Goal: Communication & Community: Participate in discussion

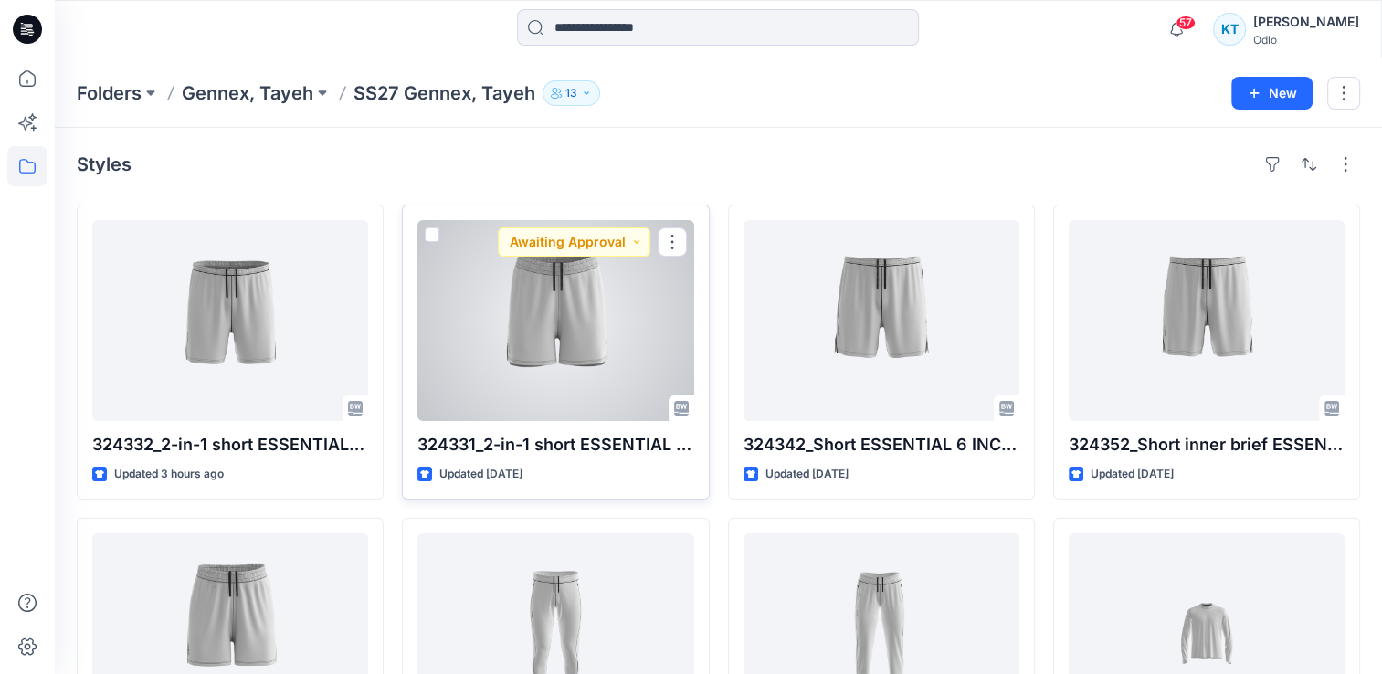
click at [532, 400] on div at bounding box center [555, 320] width 276 height 201
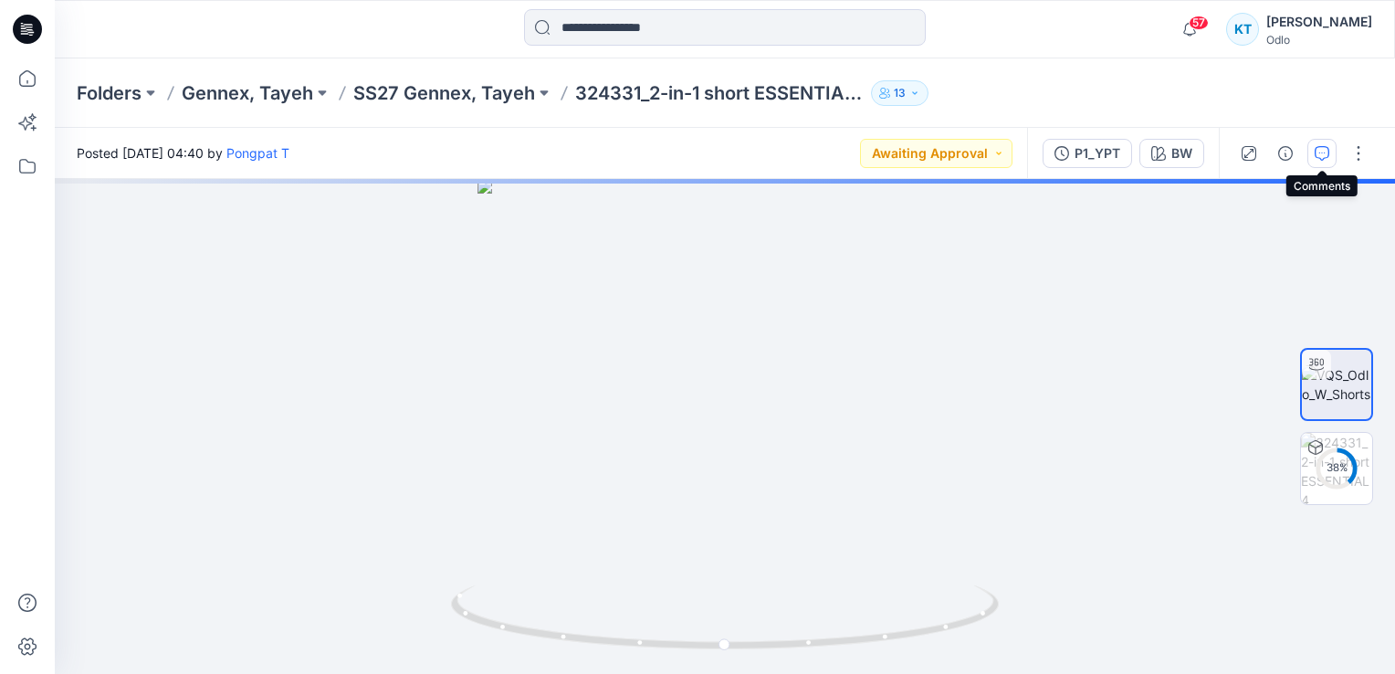
click at [1329, 153] on icon "button" at bounding box center [1322, 153] width 15 height 15
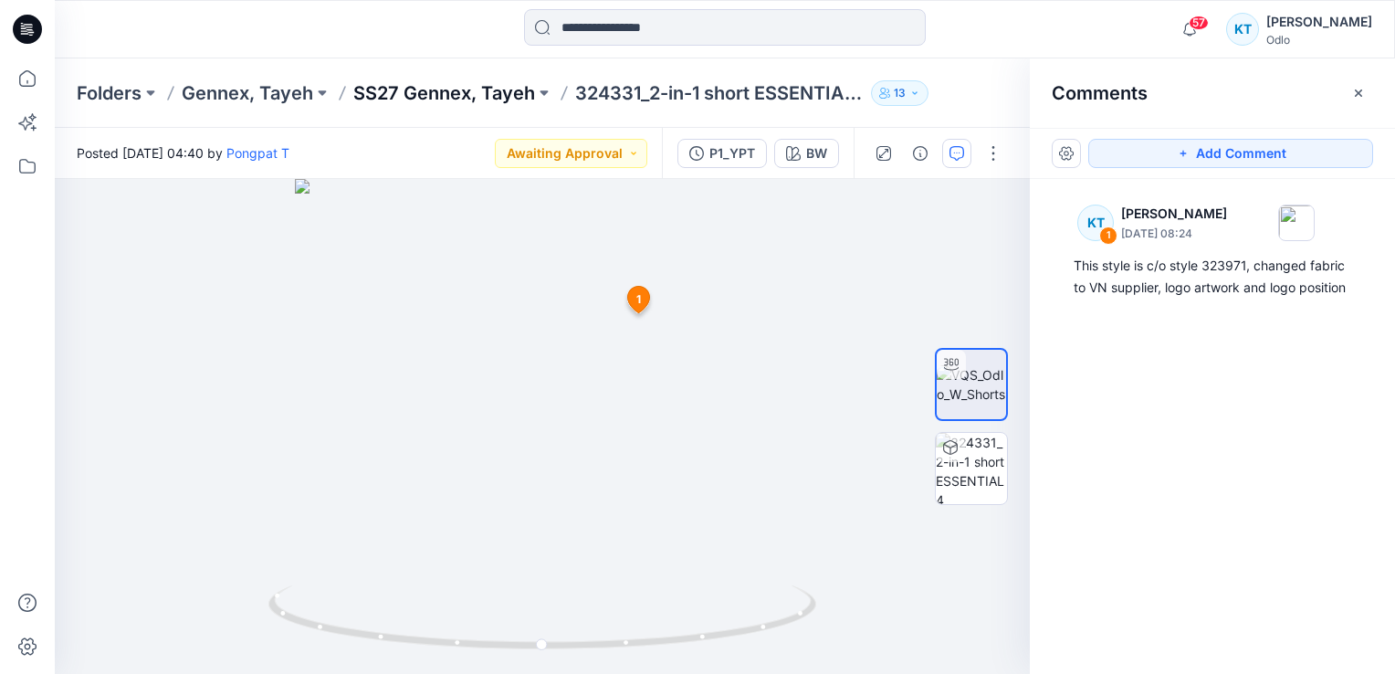
click at [519, 96] on p "SS27 Gennex, Tayeh" at bounding box center [444, 93] width 182 height 26
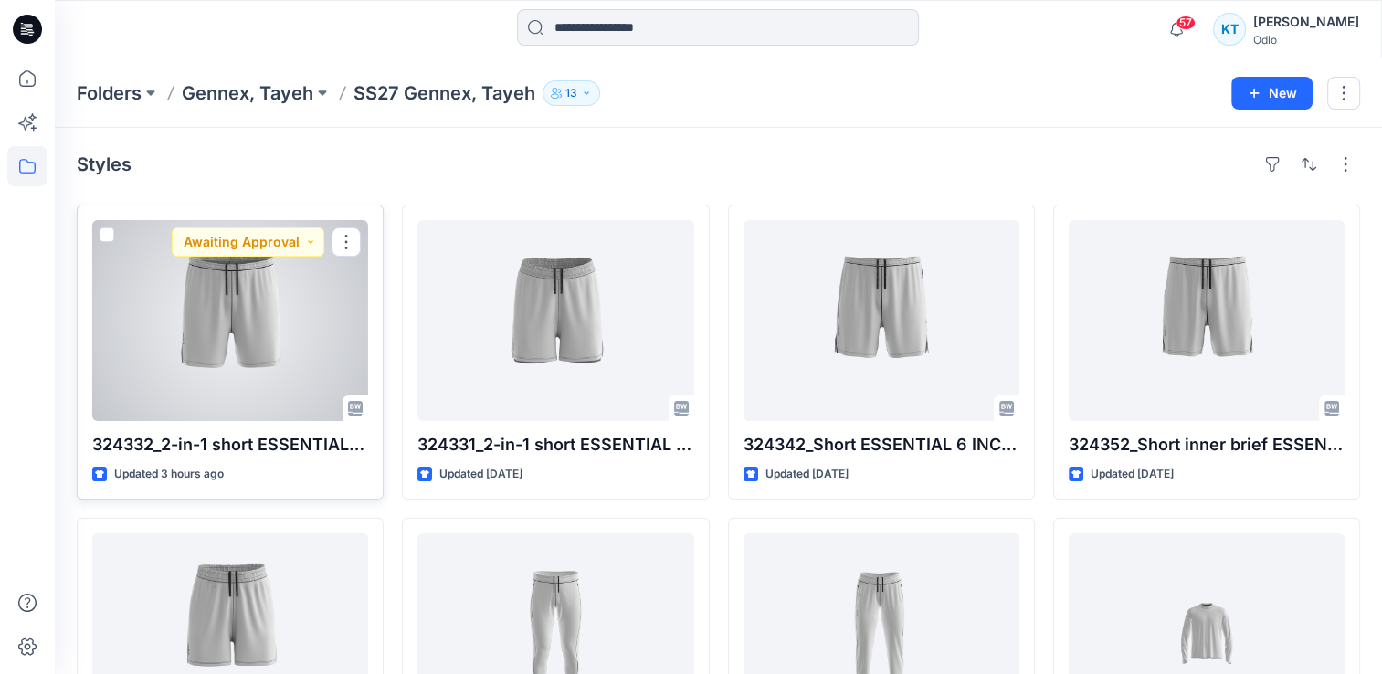
click at [190, 385] on div at bounding box center [230, 320] width 276 height 201
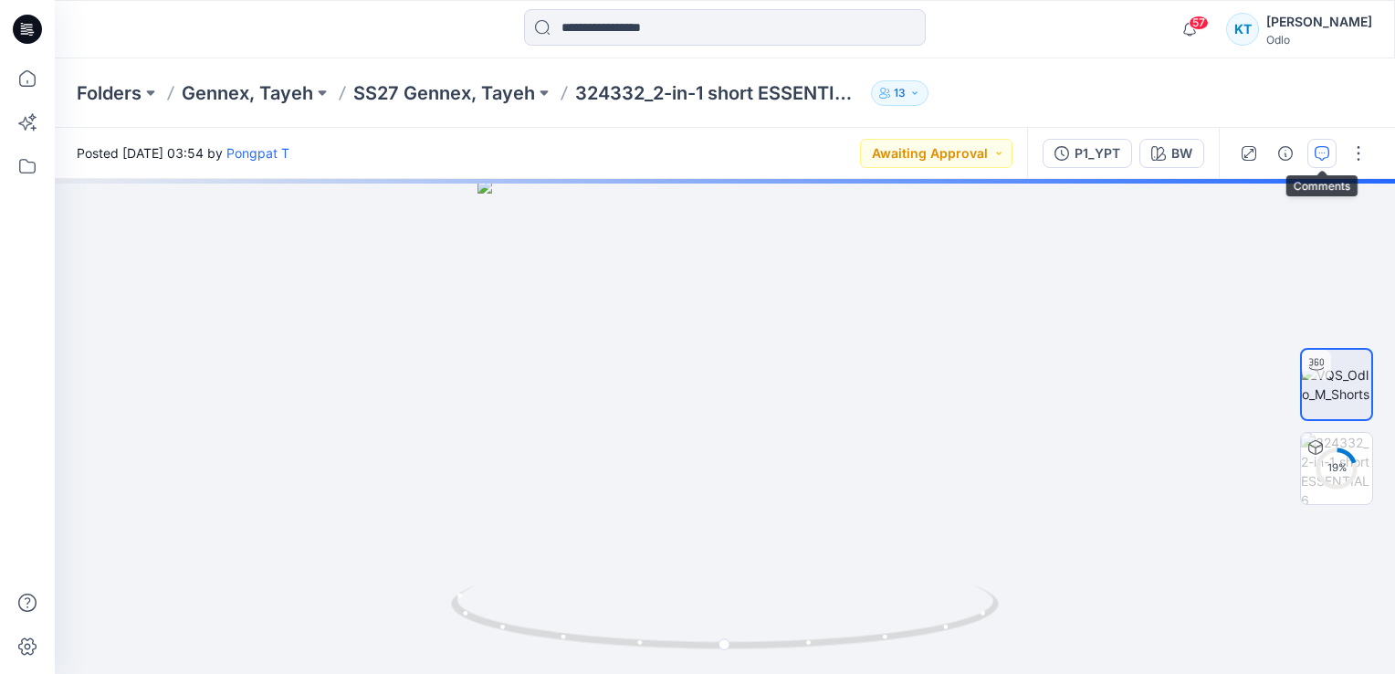
click at [1320, 153] on icon "button" at bounding box center [1322, 153] width 15 height 15
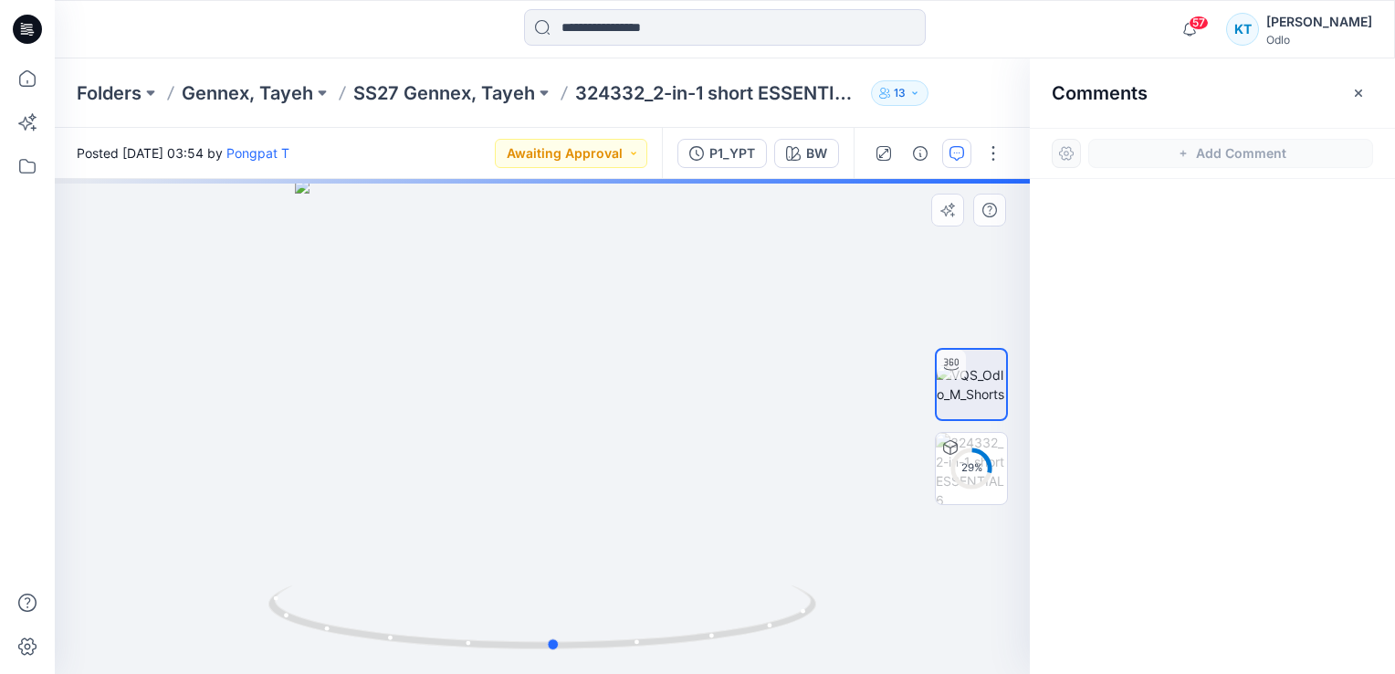
drag, startPoint x: 594, startPoint y: 318, endPoint x: 557, endPoint y: 360, distance: 55.7
click at [605, 422] on div at bounding box center [542, 426] width 975 height 495
click at [965, 466] on div "33 %" at bounding box center [972, 468] width 44 height 16
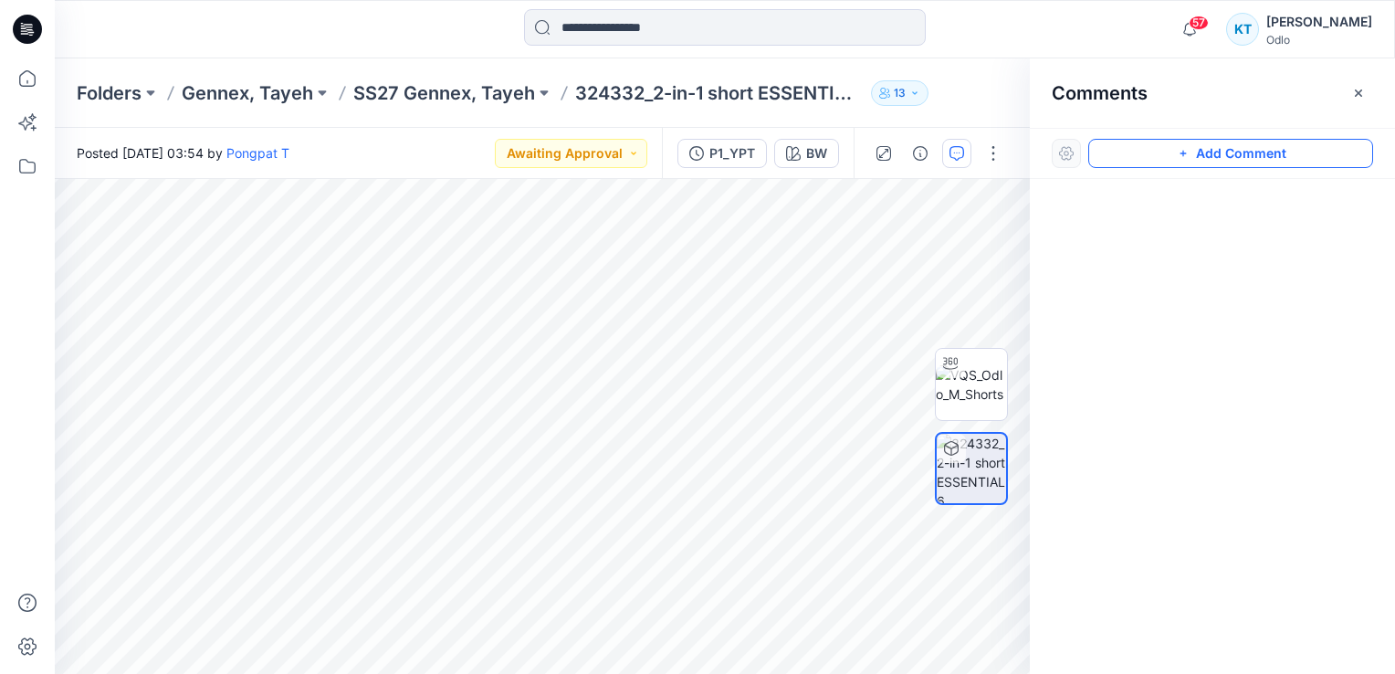
click at [1280, 153] on button "Add Comment" at bounding box center [1231, 153] width 285 height 29
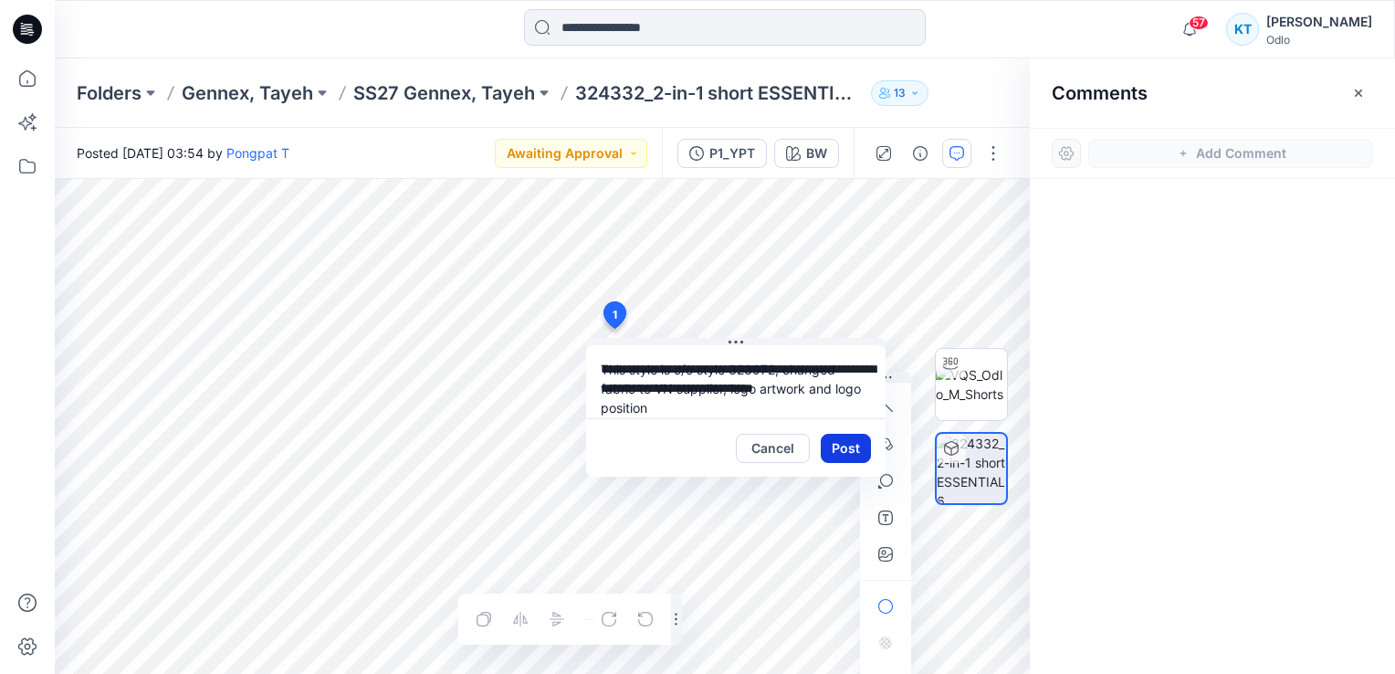
type textarea "**********"
click at [833, 442] on button "Post" at bounding box center [846, 448] width 50 height 29
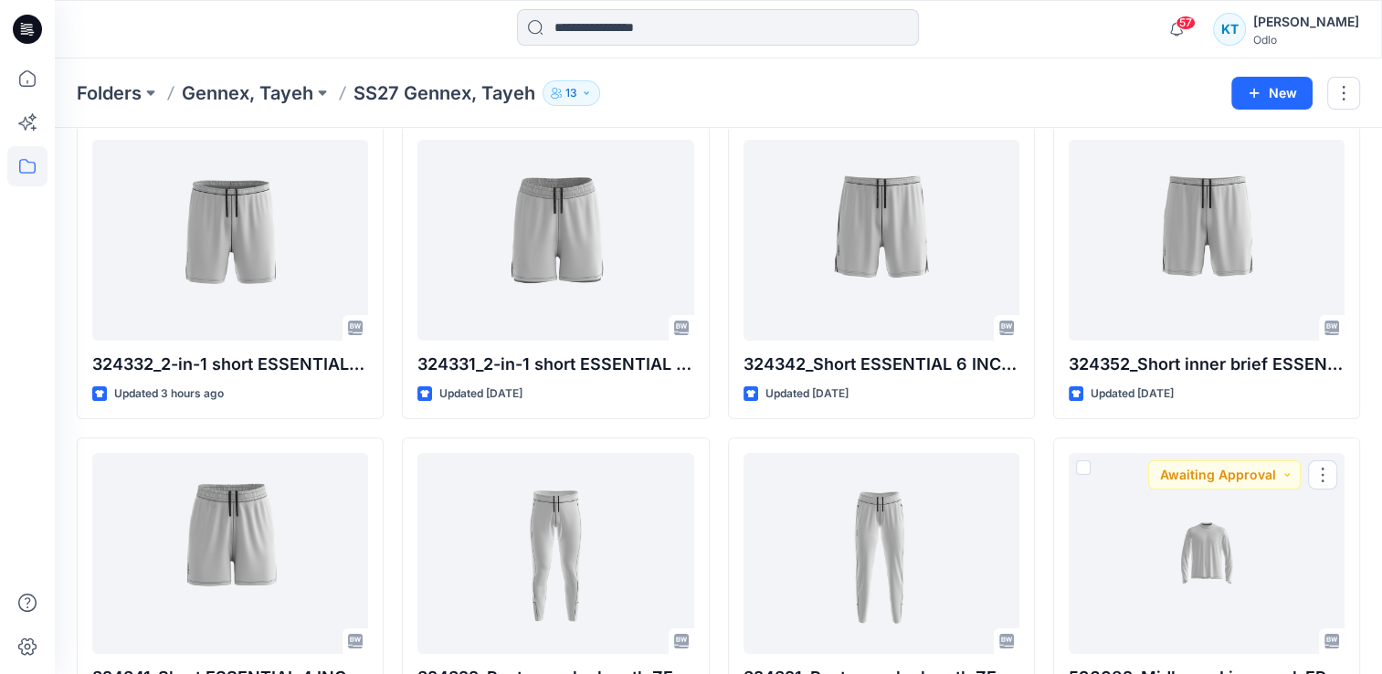
scroll to position [37, 0]
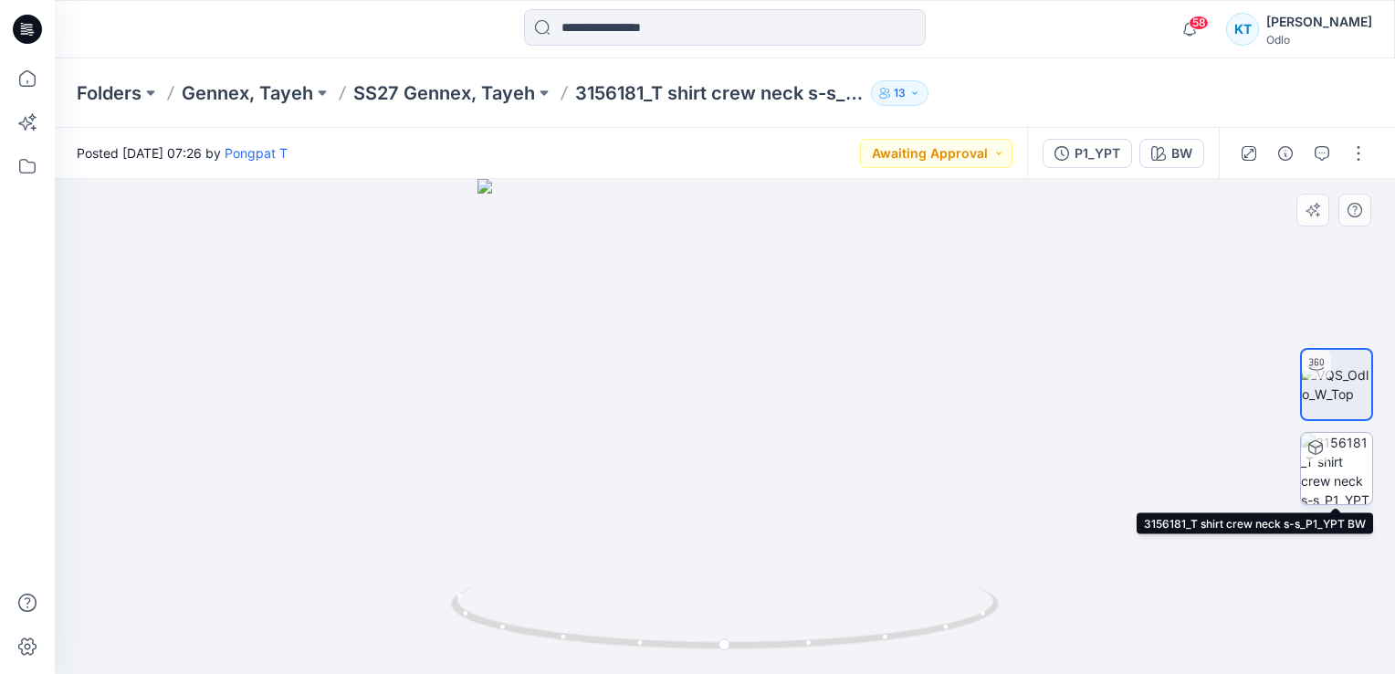
click at [1341, 481] on img at bounding box center [1336, 468] width 71 height 71
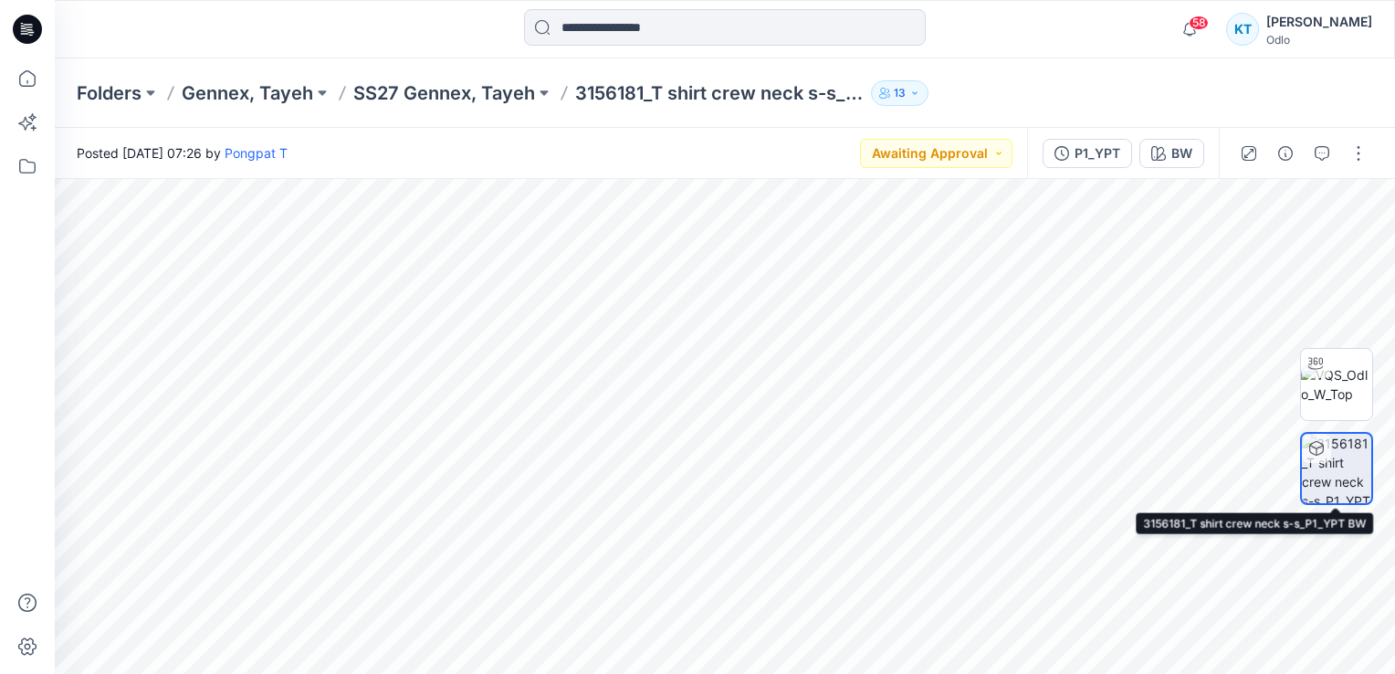
click at [1347, 469] on img at bounding box center [1336, 468] width 69 height 69
click at [1344, 467] on img at bounding box center [1336, 468] width 69 height 69
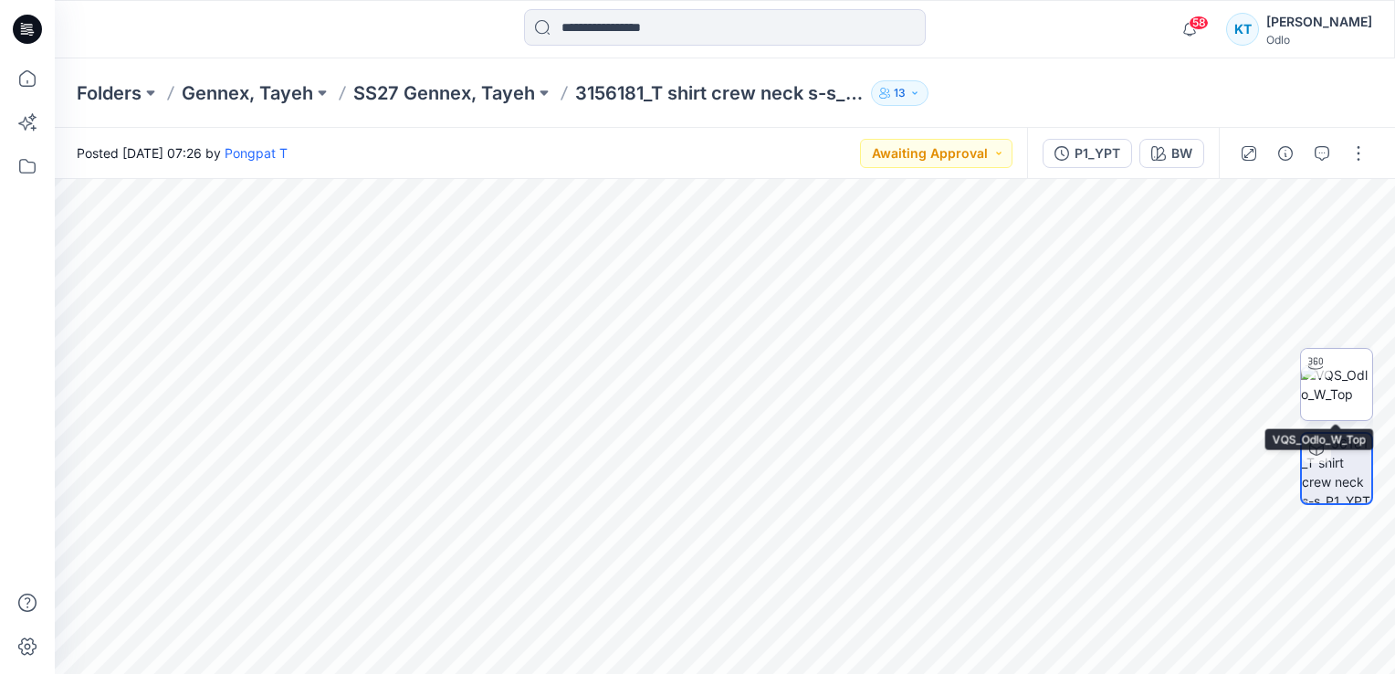
click at [1337, 378] on img at bounding box center [1336, 384] width 71 height 38
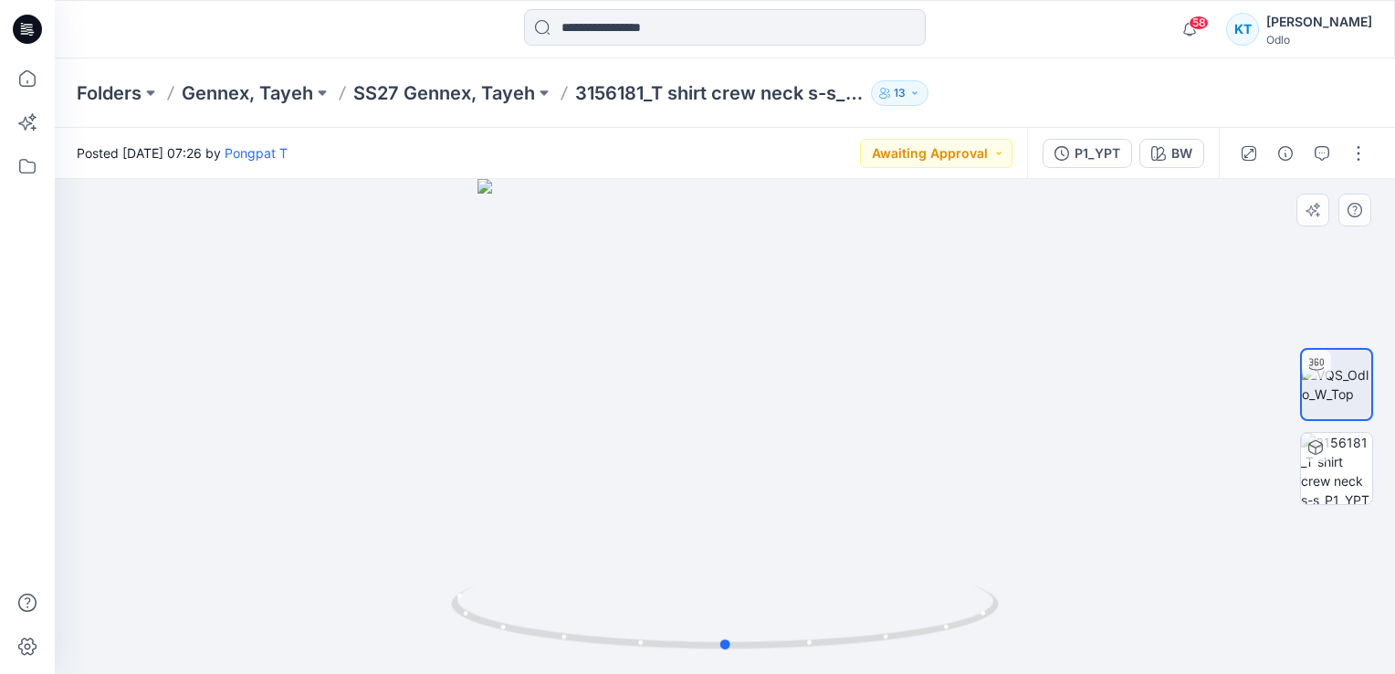
drag, startPoint x: 751, startPoint y: 525, endPoint x: 752, endPoint y: 581, distance: 55.7
click at [752, 581] on div at bounding box center [725, 426] width 1341 height 495
click at [1339, 378] on img at bounding box center [1336, 384] width 69 height 38
click at [1319, 153] on icon "button" at bounding box center [1322, 153] width 15 height 15
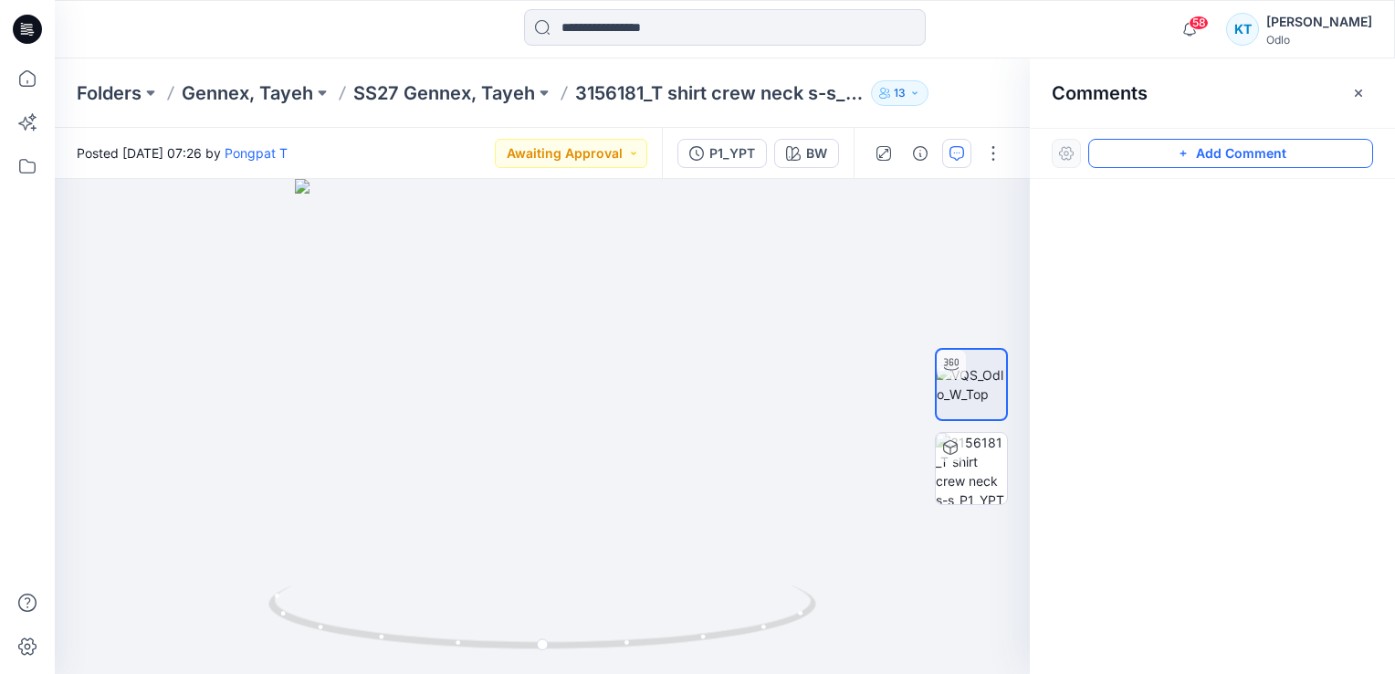
click at [1220, 153] on button "Add Comment" at bounding box center [1231, 153] width 285 height 29
click at [626, 237] on div "1" at bounding box center [542, 426] width 975 height 495
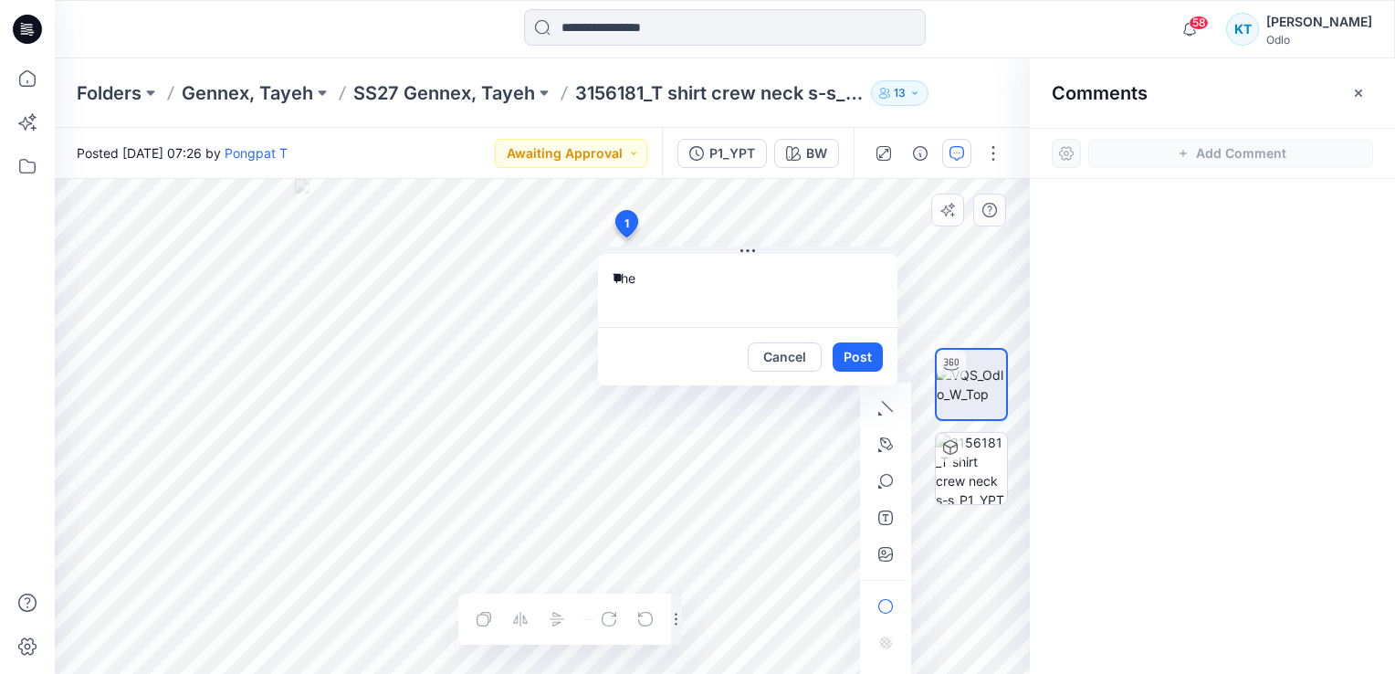
type textarea "*"
click at [869, 291] on textarea "**********" at bounding box center [748, 290] width 300 height 73
drag, startPoint x: 723, startPoint y: 274, endPoint x: 738, endPoint y: 280, distance: 15.9
click at [725, 301] on textarea "**********" at bounding box center [748, 290] width 300 height 73
click at [707, 314] on textarea "**********" at bounding box center [748, 290] width 300 height 73
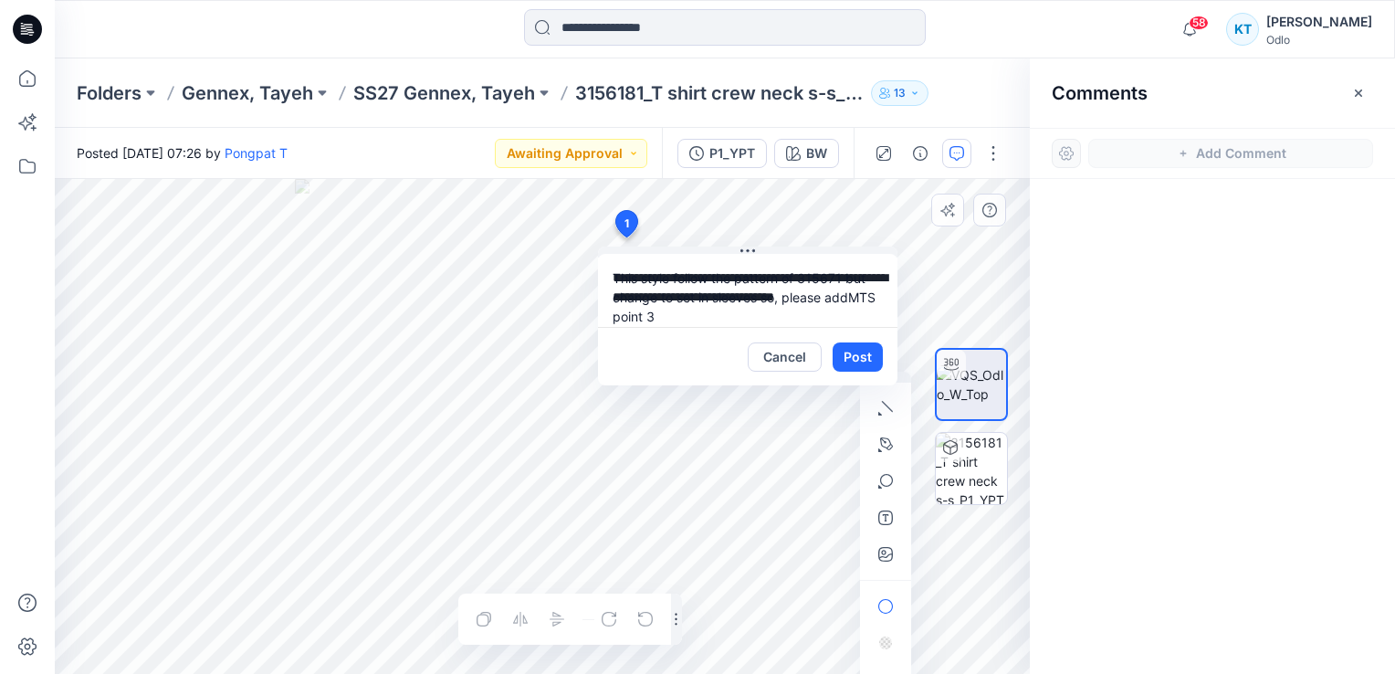
click at [697, 309] on textarea "**********" at bounding box center [748, 290] width 300 height 73
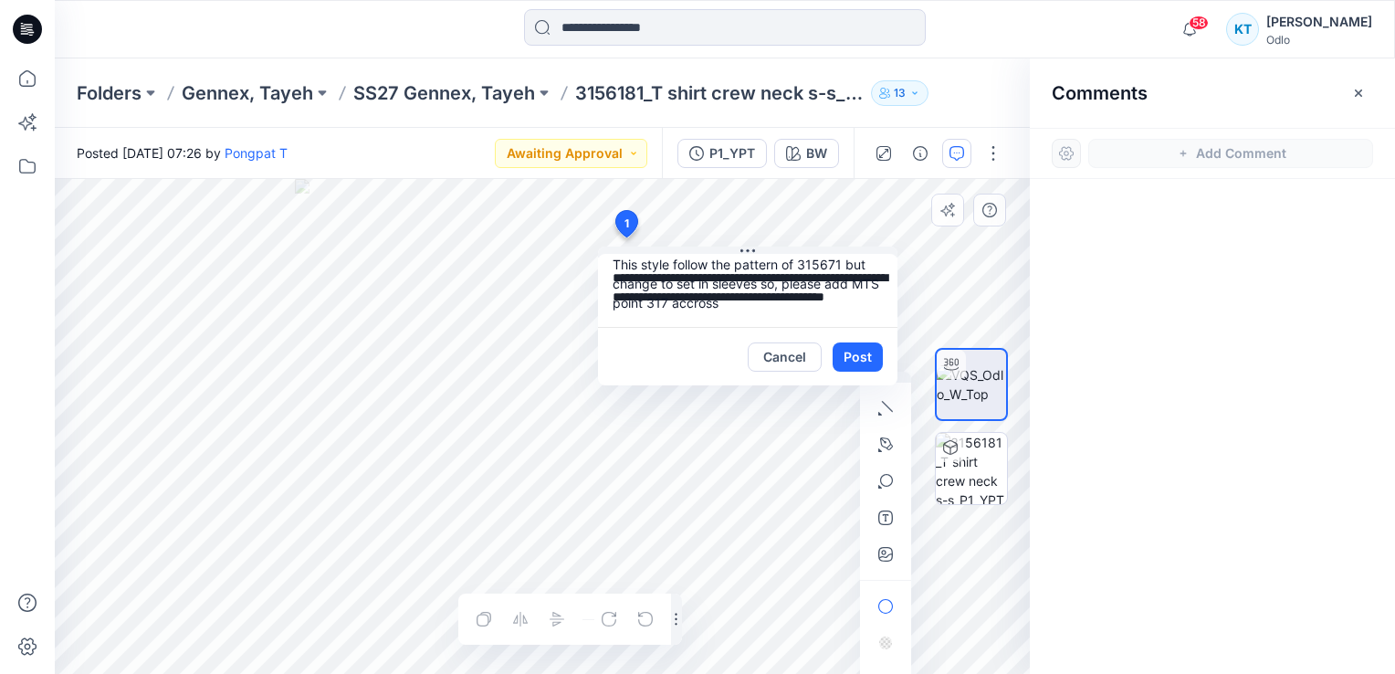
drag, startPoint x: 750, startPoint y: 318, endPoint x: 703, endPoint y: 316, distance: 46.6
click at [703, 316] on textarea "**********" at bounding box center [748, 290] width 300 height 73
paste textarea "********"
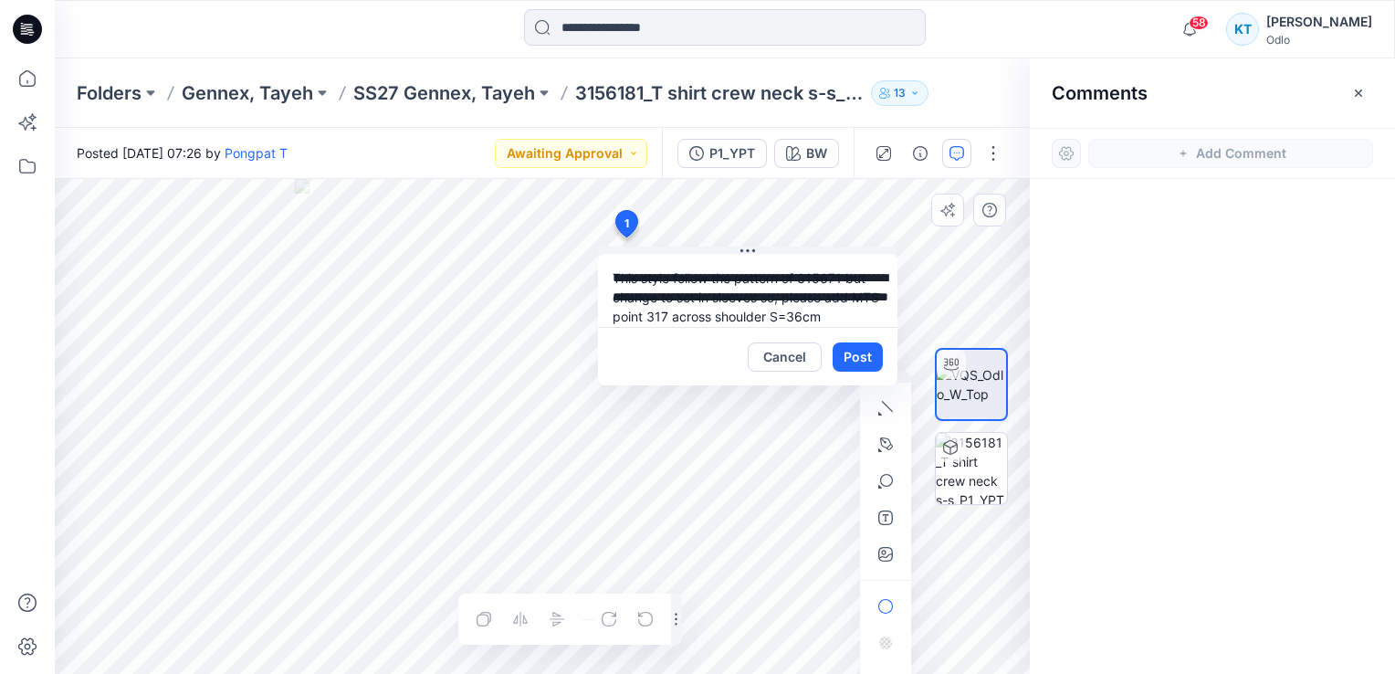
drag, startPoint x: 865, startPoint y: 302, endPoint x: 610, endPoint y: 256, distance: 259.0
click at [610, 256] on textarea "**********" at bounding box center [748, 290] width 300 height 73
type textarea "**********"
click at [868, 363] on button "Post" at bounding box center [858, 356] width 50 height 29
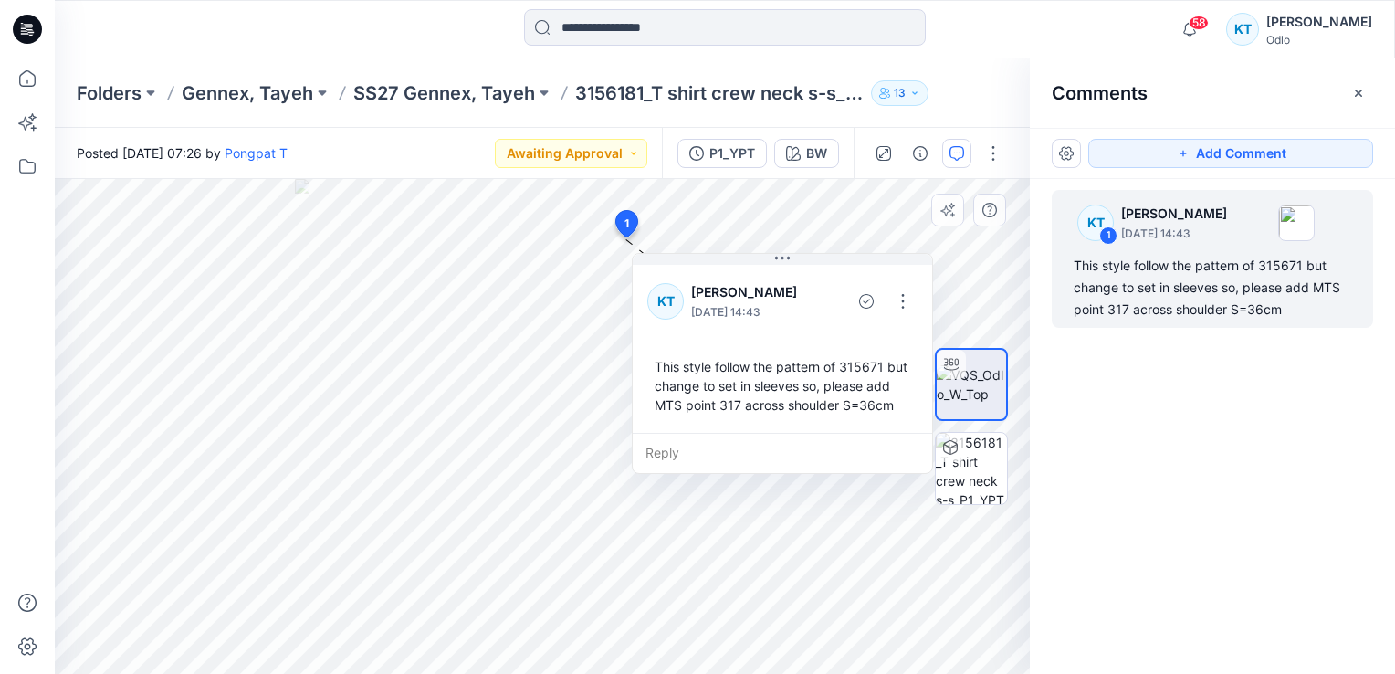
drag, startPoint x: 866, startPoint y: 268, endPoint x: 899, endPoint y: 275, distance: 34.4
click at [899, 276] on div "KT Kanjana Tamdee September 15, 2025 14:43" at bounding box center [782, 301] width 270 height 50
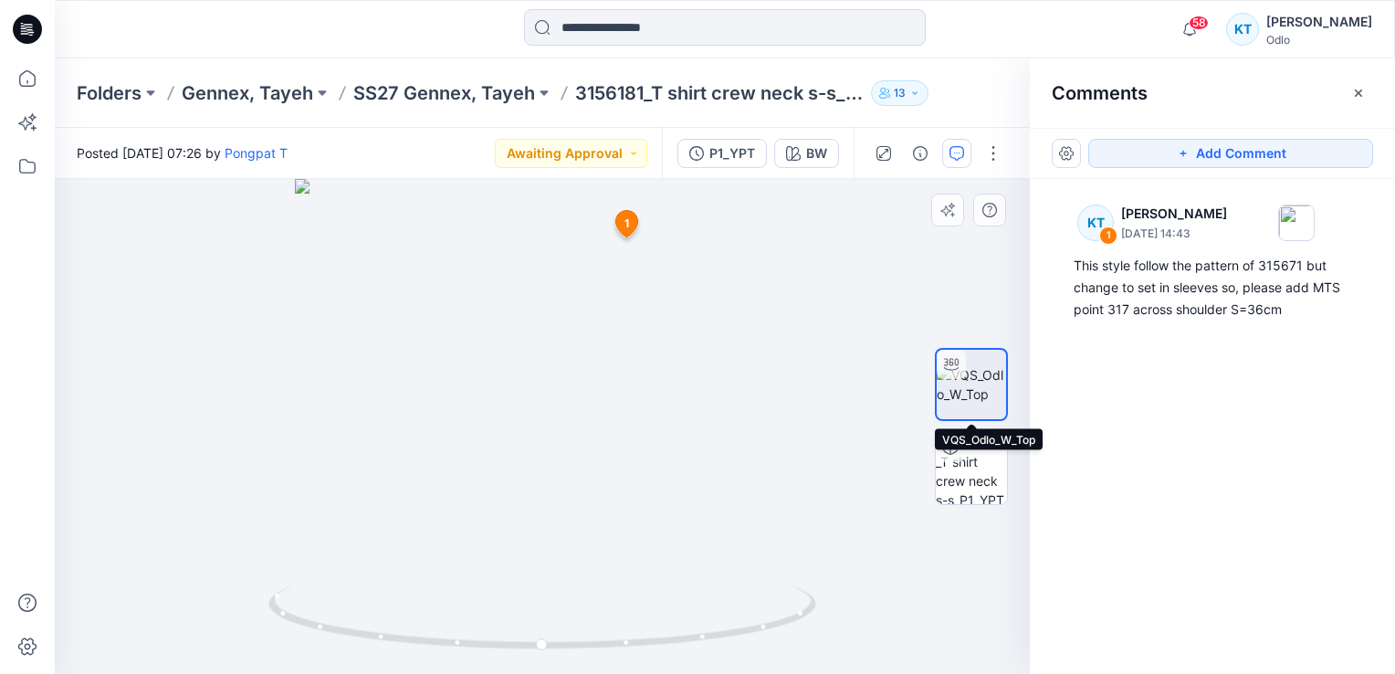
click at [979, 371] on img at bounding box center [971, 384] width 69 height 38
drag, startPoint x: 650, startPoint y: 444, endPoint x: 336, endPoint y: 445, distance: 314.1
click at [336, 445] on div at bounding box center [542, 426] width 975 height 495
drag, startPoint x: 627, startPoint y: 437, endPoint x: 727, endPoint y: 436, distance: 99.5
click at [727, 437] on div at bounding box center [542, 426] width 975 height 495
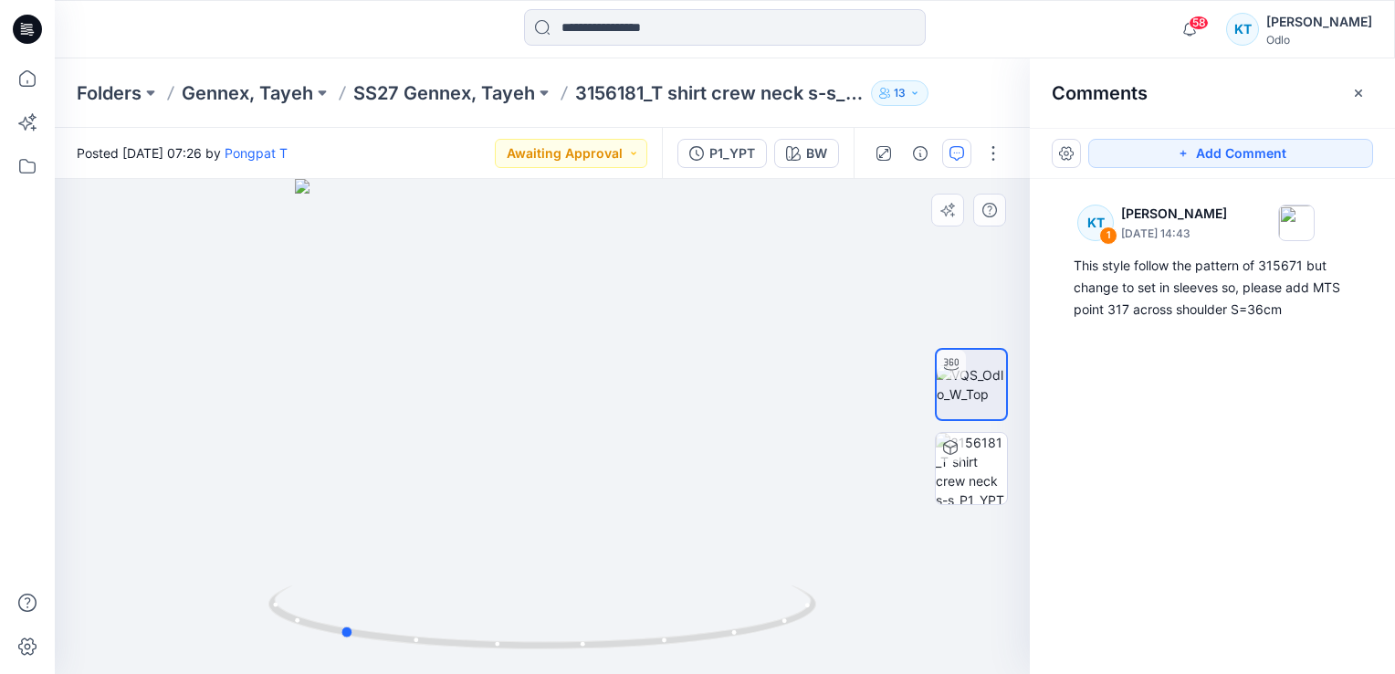
drag, startPoint x: 570, startPoint y: 363, endPoint x: 593, endPoint y: 373, distance: 24.9
click at [593, 373] on div at bounding box center [542, 426] width 975 height 495
drag, startPoint x: 583, startPoint y: 360, endPoint x: 558, endPoint y: 354, distance: 25.3
click at [558, 354] on div at bounding box center [542, 426] width 975 height 495
click at [964, 152] on icon "button" at bounding box center [957, 153] width 15 height 15
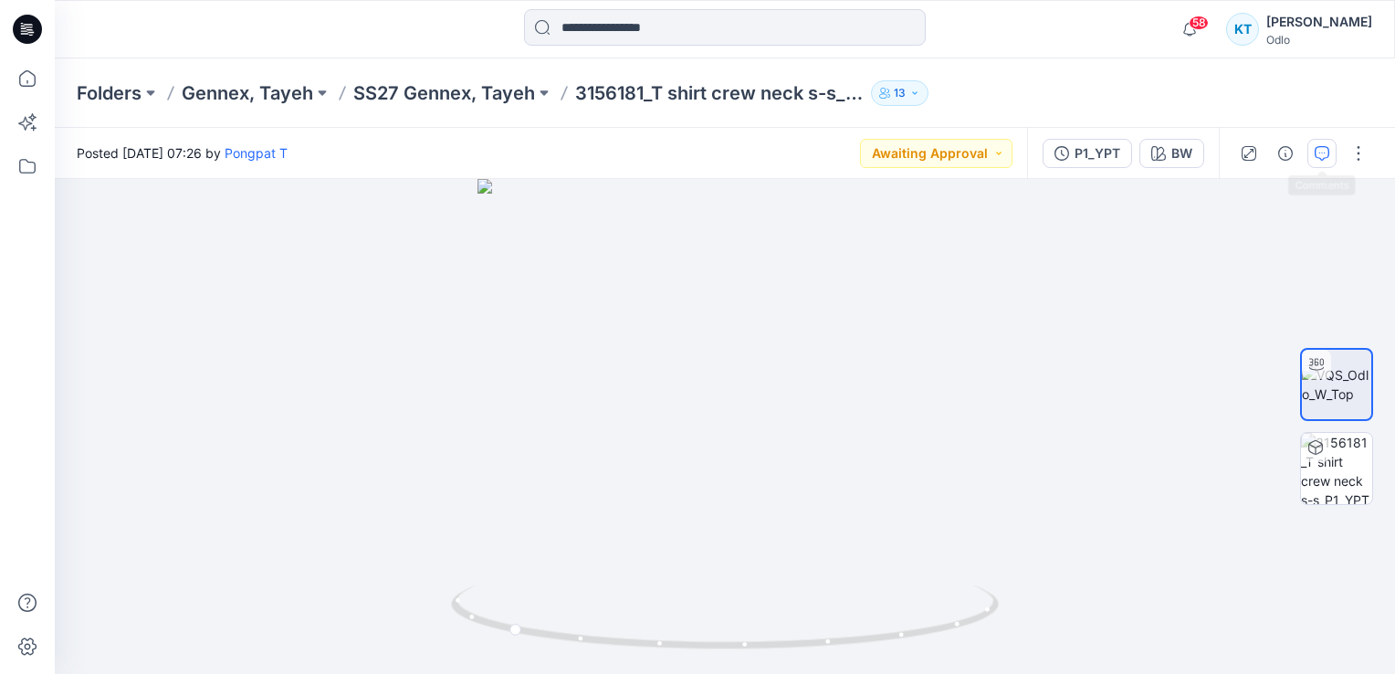
click at [1322, 158] on icon "button" at bounding box center [1322, 153] width 15 height 15
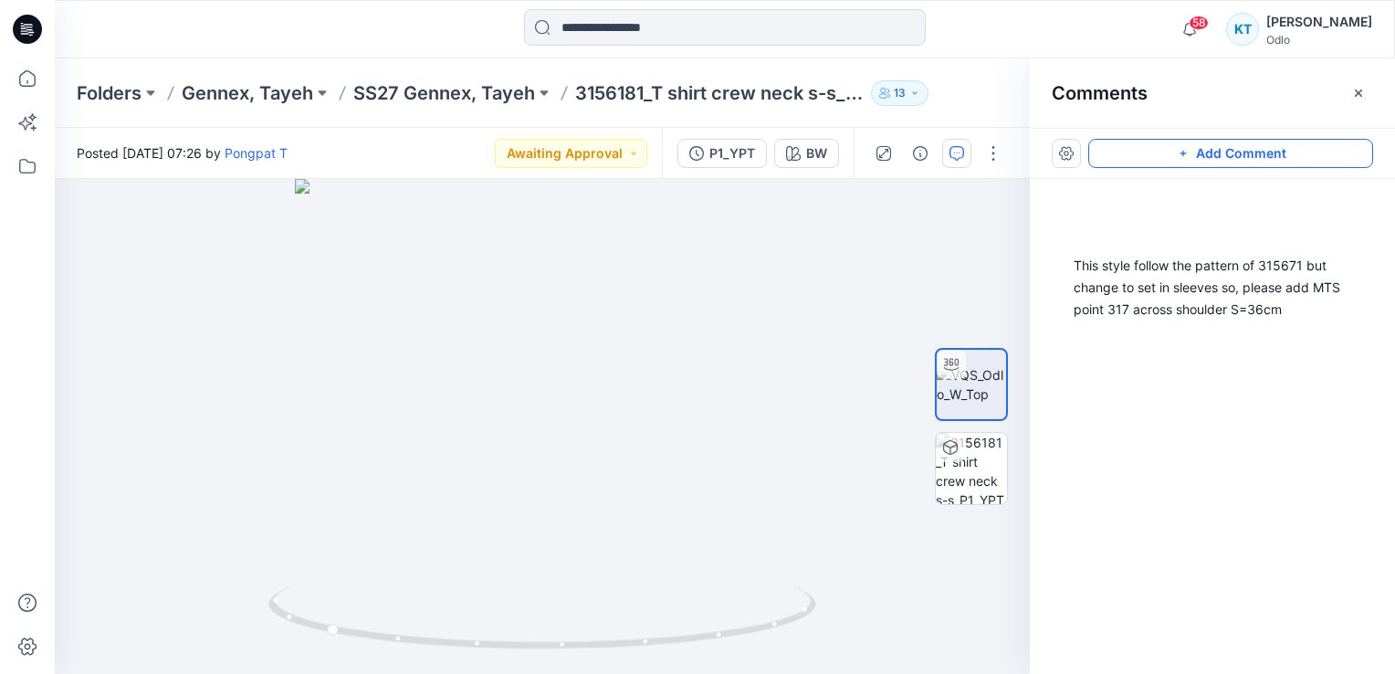
click at [1240, 160] on button "Add Comment" at bounding box center [1231, 153] width 285 height 29
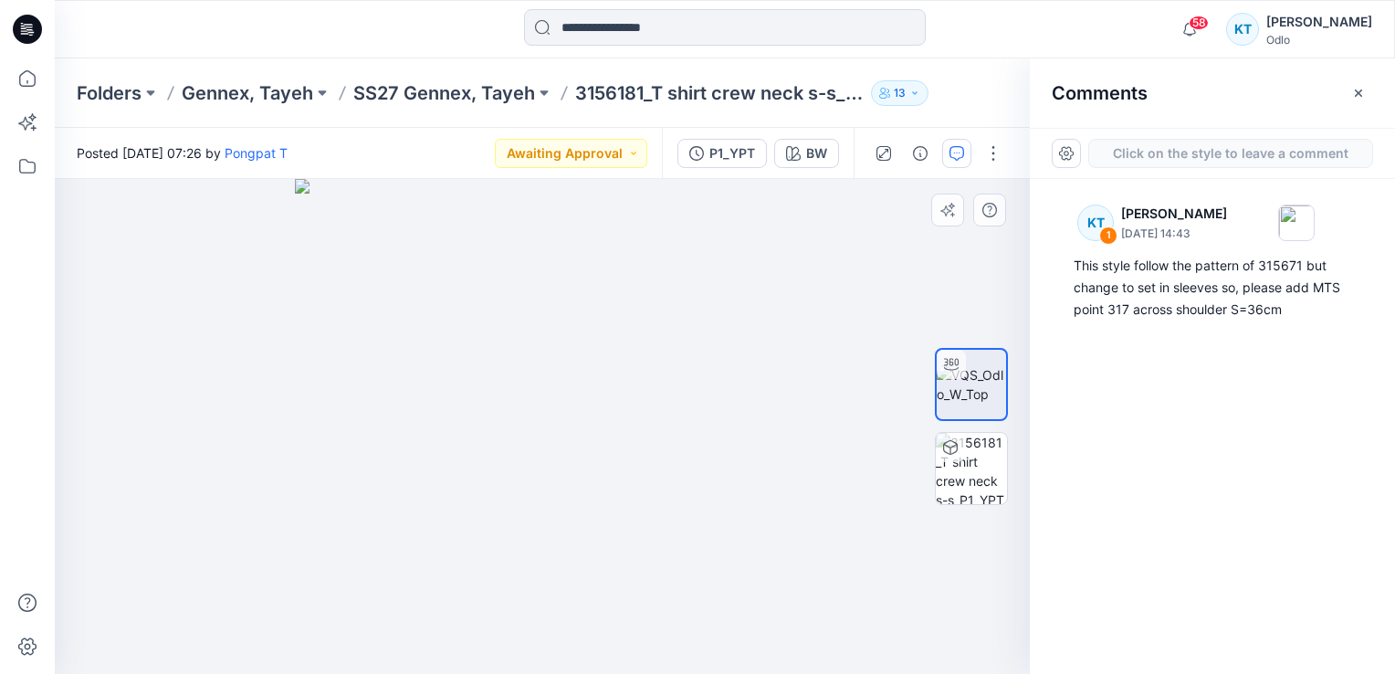
click at [625, 261] on div "2" at bounding box center [542, 426] width 975 height 495
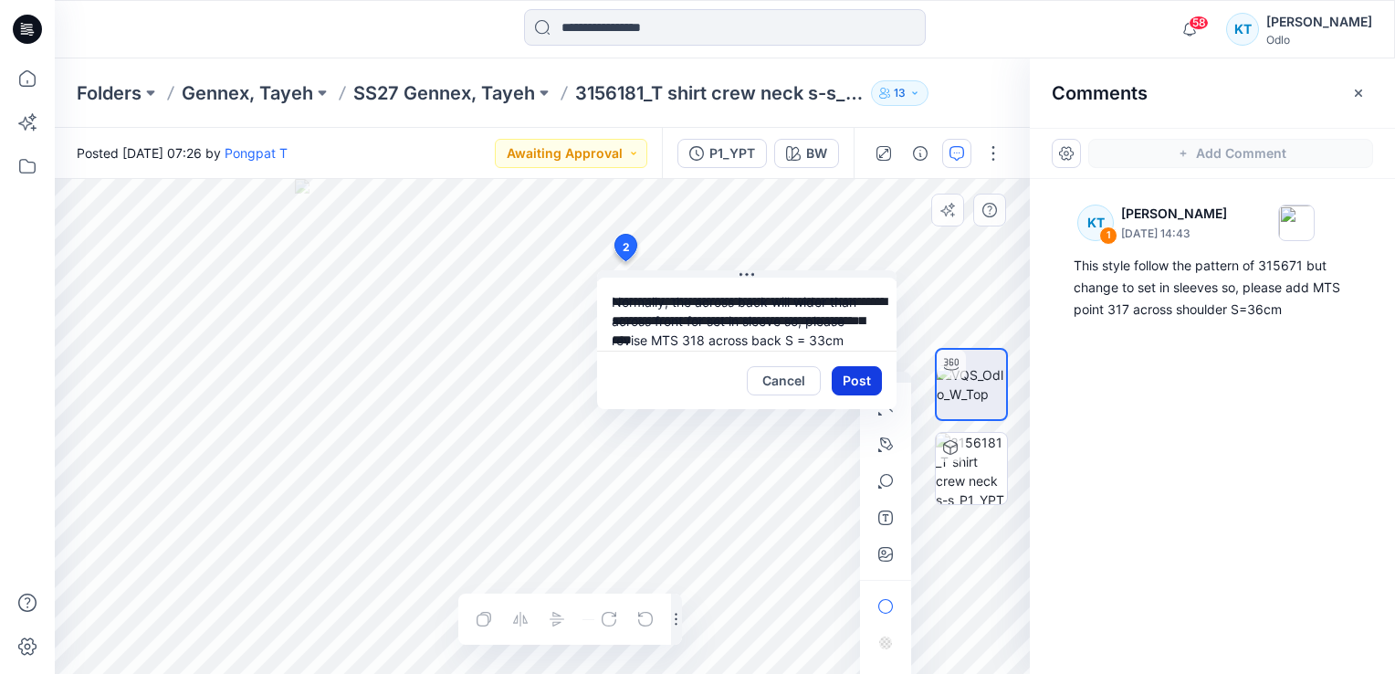
type textarea "**********"
click at [847, 380] on button "Post" at bounding box center [857, 380] width 50 height 29
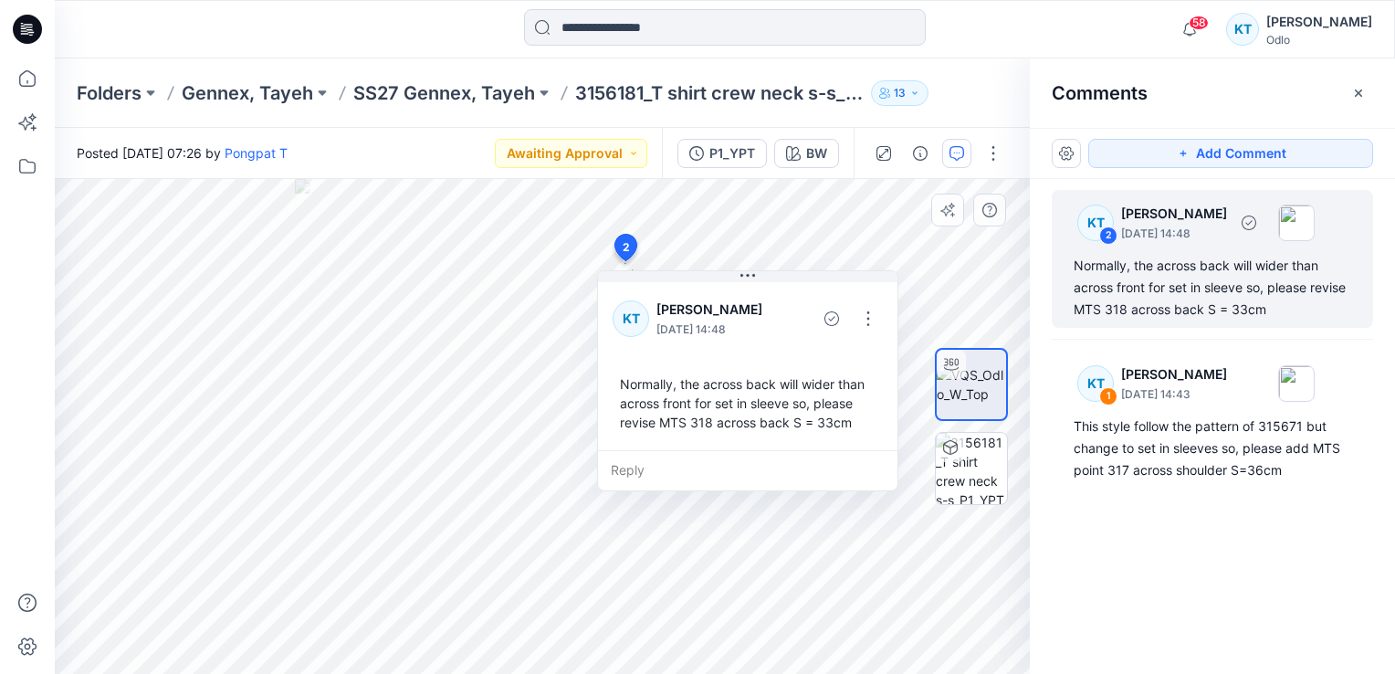
click at [1218, 300] on div "Normally, the across back will wider than across front for set in sleeve so, pl…" at bounding box center [1213, 288] width 278 height 66
drag, startPoint x: 1236, startPoint y: 295, endPoint x: 1188, endPoint y: 254, distance: 62.8
click at [1188, 254] on div "KT 2 Kanjana Tamdee September 15, 2025 14:48 Normally, the across back will wid…" at bounding box center [1212, 259] width 321 height 138
click at [1188, 255] on div "Normally, the across back will wider than across front for set in sleeve so, pl…" at bounding box center [1213, 288] width 278 height 66
drag, startPoint x: 1188, startPoint y: 254, endPoint x: 1159, endPoint y: 279, distance: 38.8
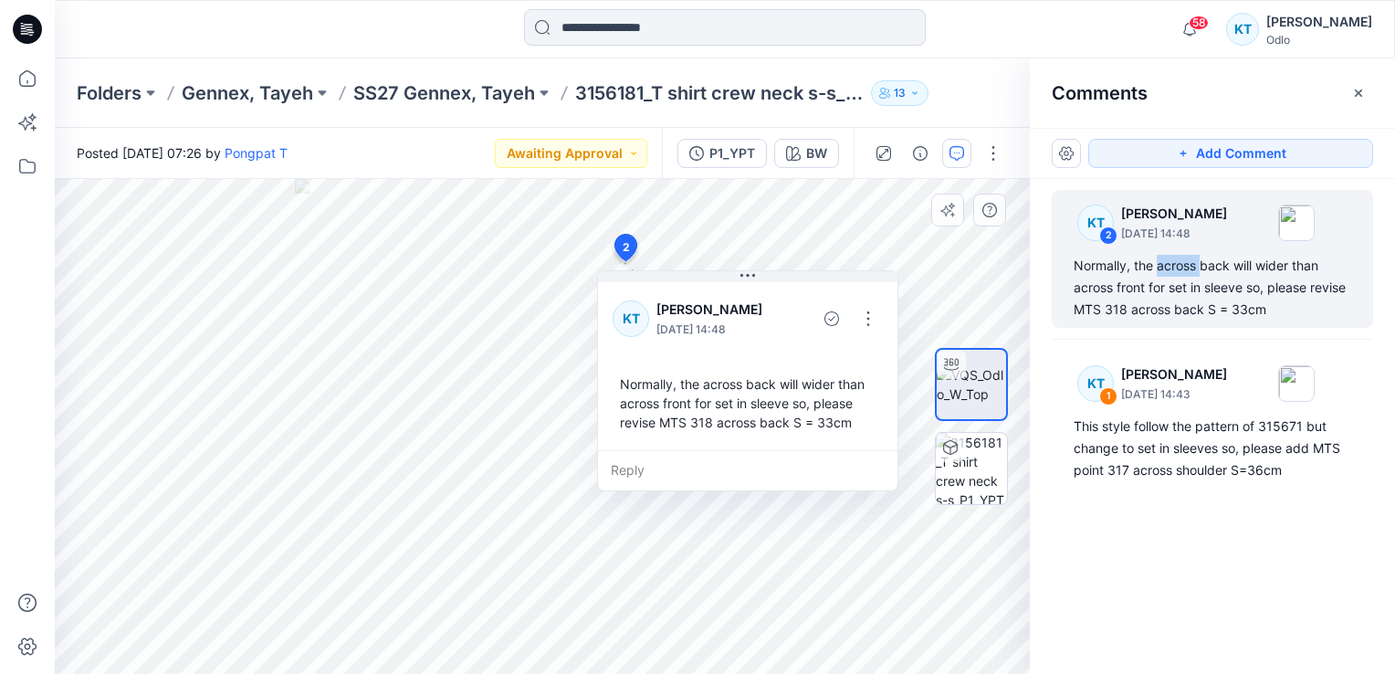
click at [1159, 279] on div "Normally, the across back will wider than across front for set in sleeve so, pl…" at bounding box center [1213, 288] width 278 height 66
drag, startPoint x: 1159, startPoint y: 279, endPoint x: 1179, endPoint y: 312, distance: 38.5
click at [1179, 312] on div "Normally, the across back will wider than across front for set in sleeve so, pl…" at bounding box center [1213, 288] width 278 height 66
drag, startPoint x: 1179, startPoint y: 312, endPoint x: 1202, endPoint y: 307, distance: 23.5
click at [1202, 307] on div "Normally, the across back will wider than across front for set in sleeve so, pl…" at bounding box center [1213, 288] width 278 height 66
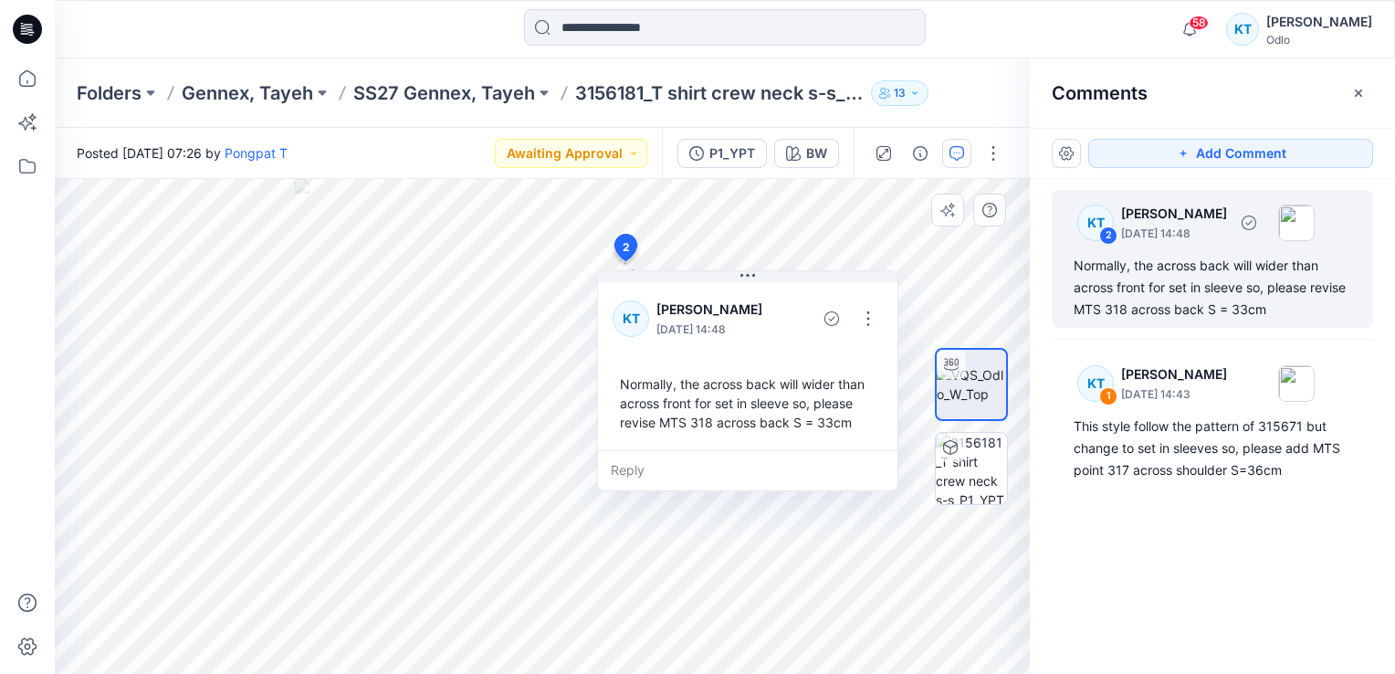
click at [1207, 310] on div "Normally, the across back will wider than across front for set in sleeve so, pl…" at bounding box center [1213, 288] width 278 height 66
click at [1206, 308] on div "Normally, the across back will wider than across front for set in sleeve so, pl…" at bounding box center [1213, 288] width 278 height 66
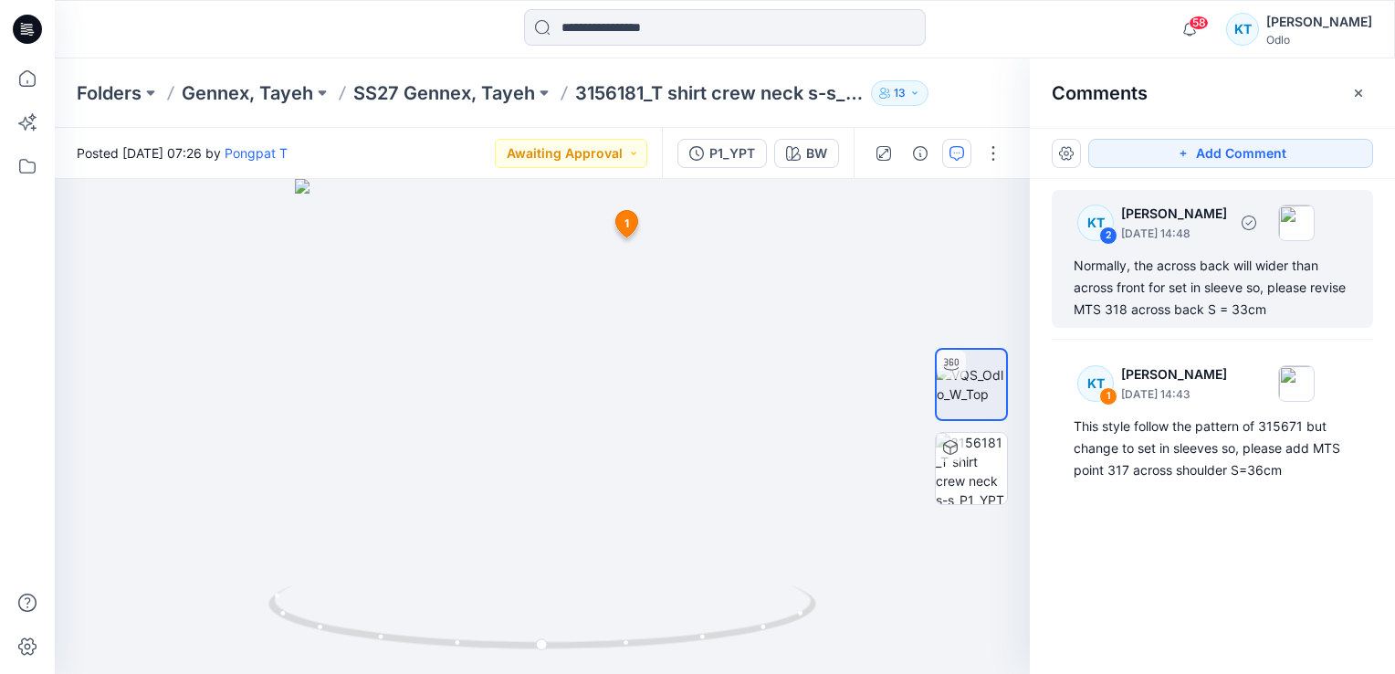
click at [1228, 253] on div "KT 2 Kanjana Tamdee September 15, 2025 14:48 Normally, the across back will wid…" at bounding box center [1212, 259] width 321 height 138
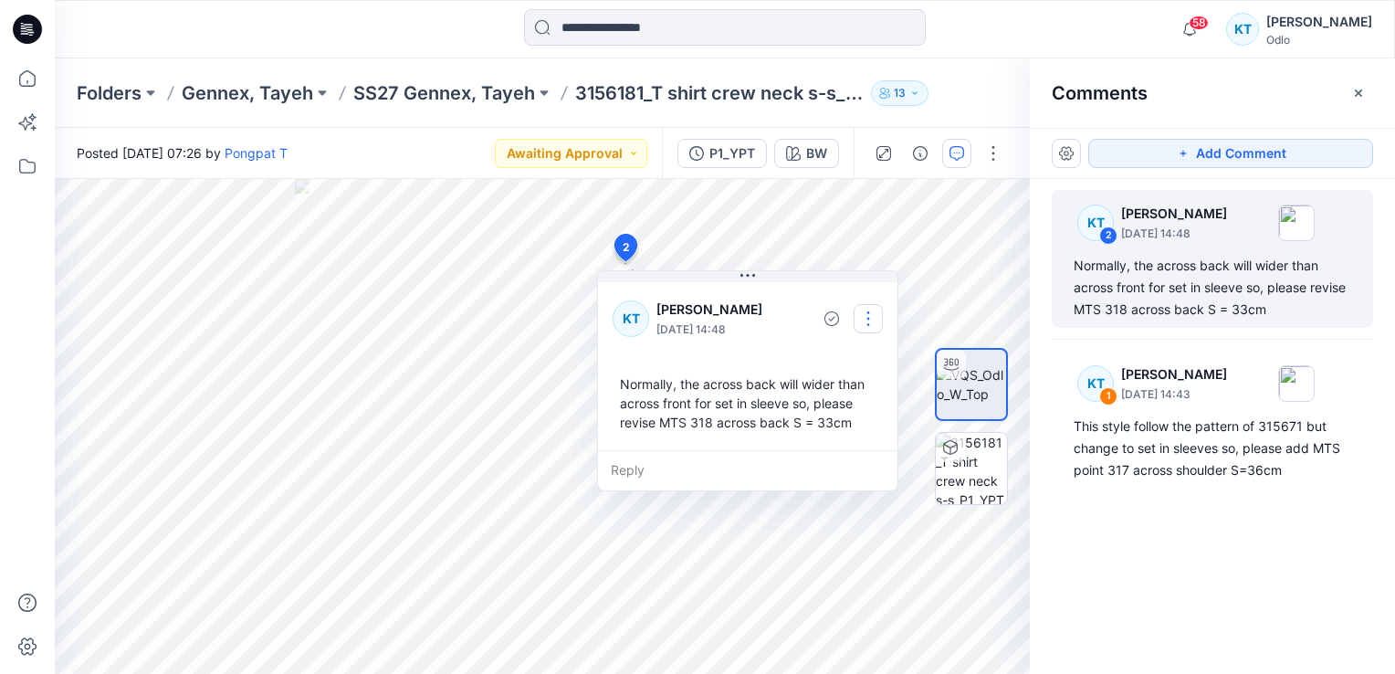
click at [870, 316] on button "button" at bounding box center [868, 318] width 29 height 29
click at [868, 355] on p "Edit comment" at bounding box center [873, 360] width 82 height 19
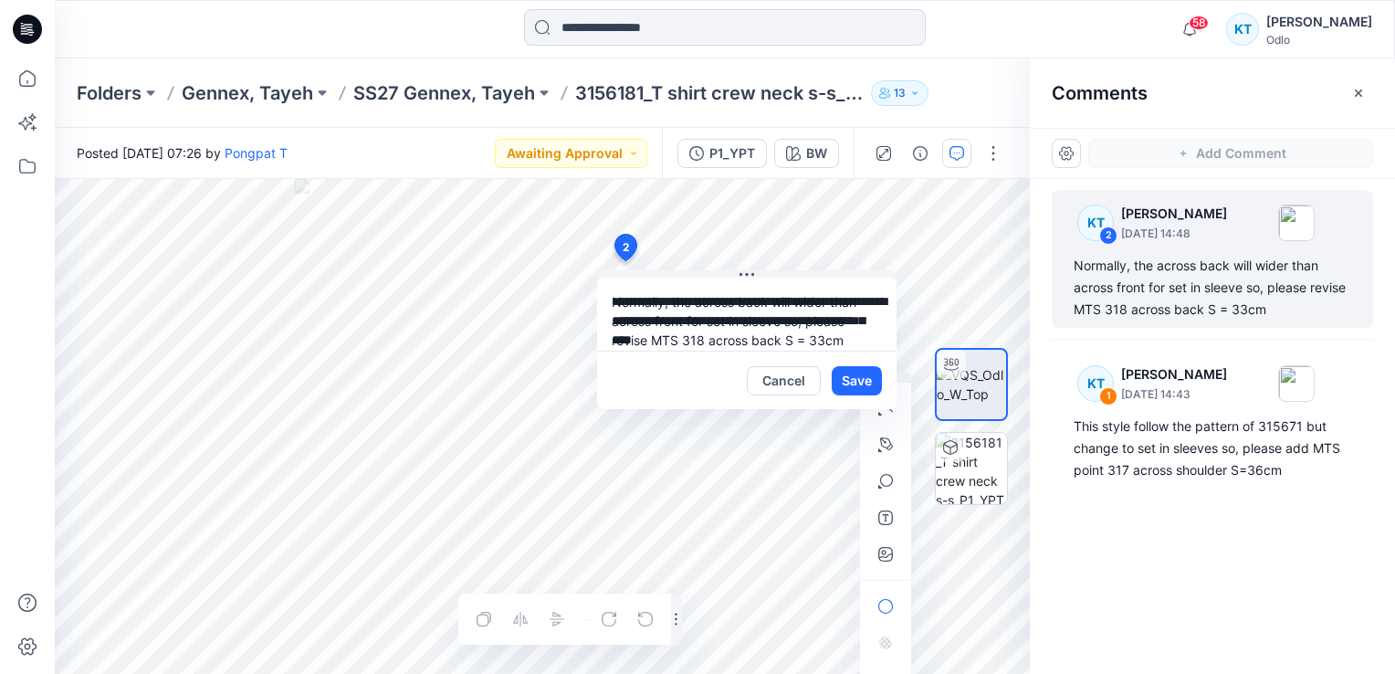
click at [784, 334] on textarea "**********" at bounding box center [747, 314] width 300 height 73
type textarea "**********"
click at [851, 378] on button "Save" at bounding box center [857, 380] width 50 height 29
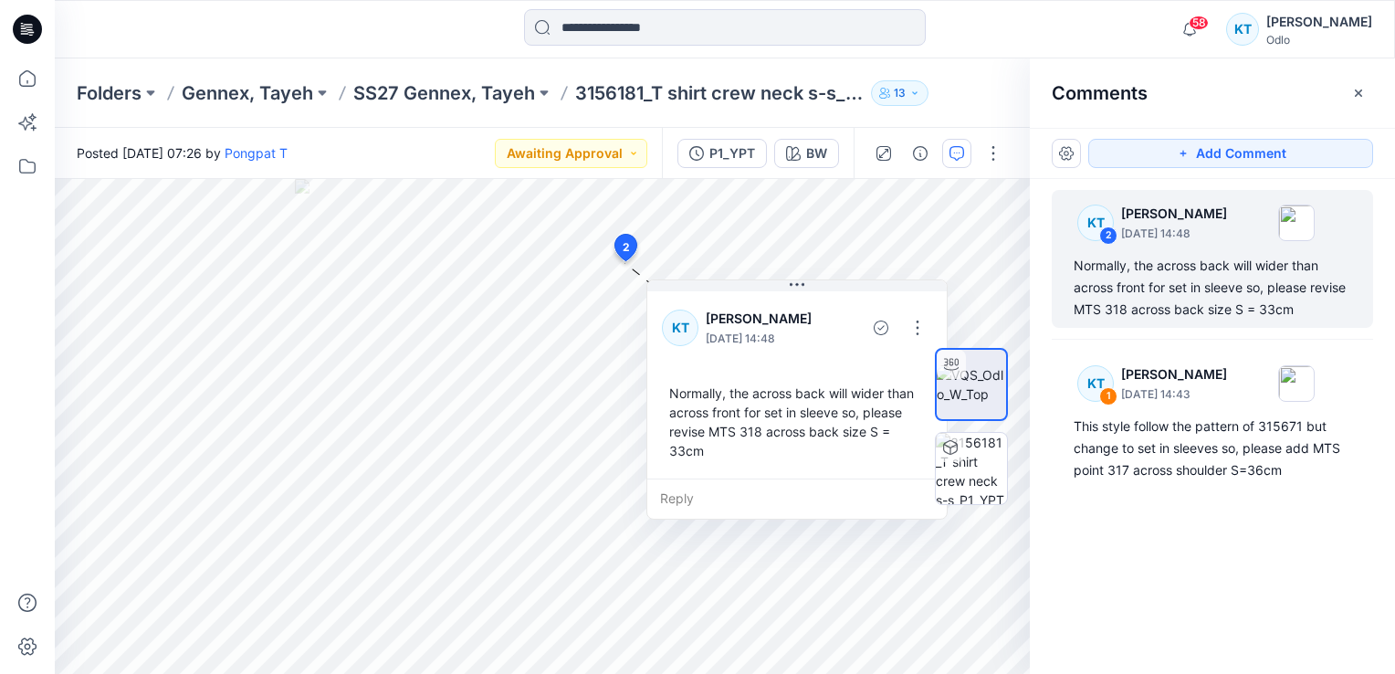
drag, startPoint x: 660, startPoint y: 441, endPoint x: 702, endPoint y: 445, distance: 42.2
click at [705, 447] on div "Normally, the across back will wider than across front for set in sleeve so, pl…" at bounding box center [797, 421] width 270 height 91
click at [909, 320] on button "button" at bounding box center [913, 324] width 29 height 29
click at [899, 365] on p "Edit comment" at bounding box center [918, 366] width 82 height 19
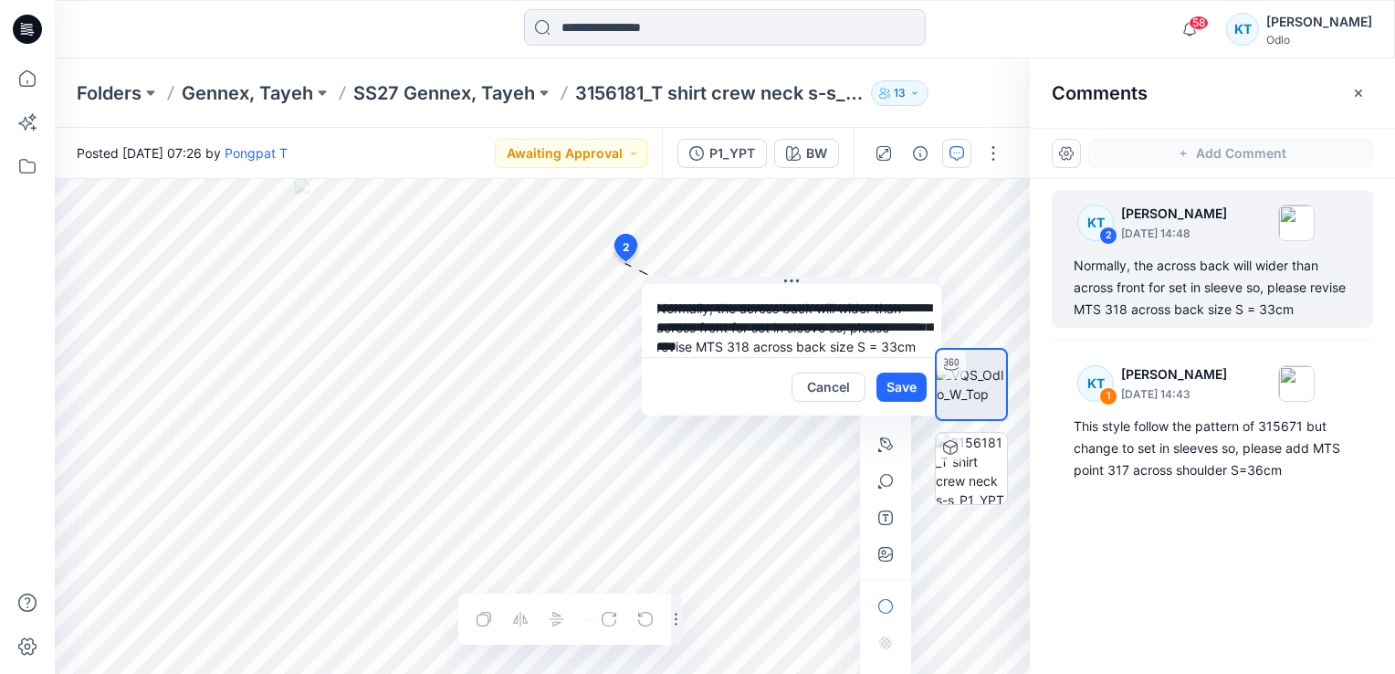
click at [578, 279] on div "**********" at bounding box center [542, 426] width 975 height 495
click at [908, 382] on button "Save" at bounding box center [902, 387] width 50 height 29
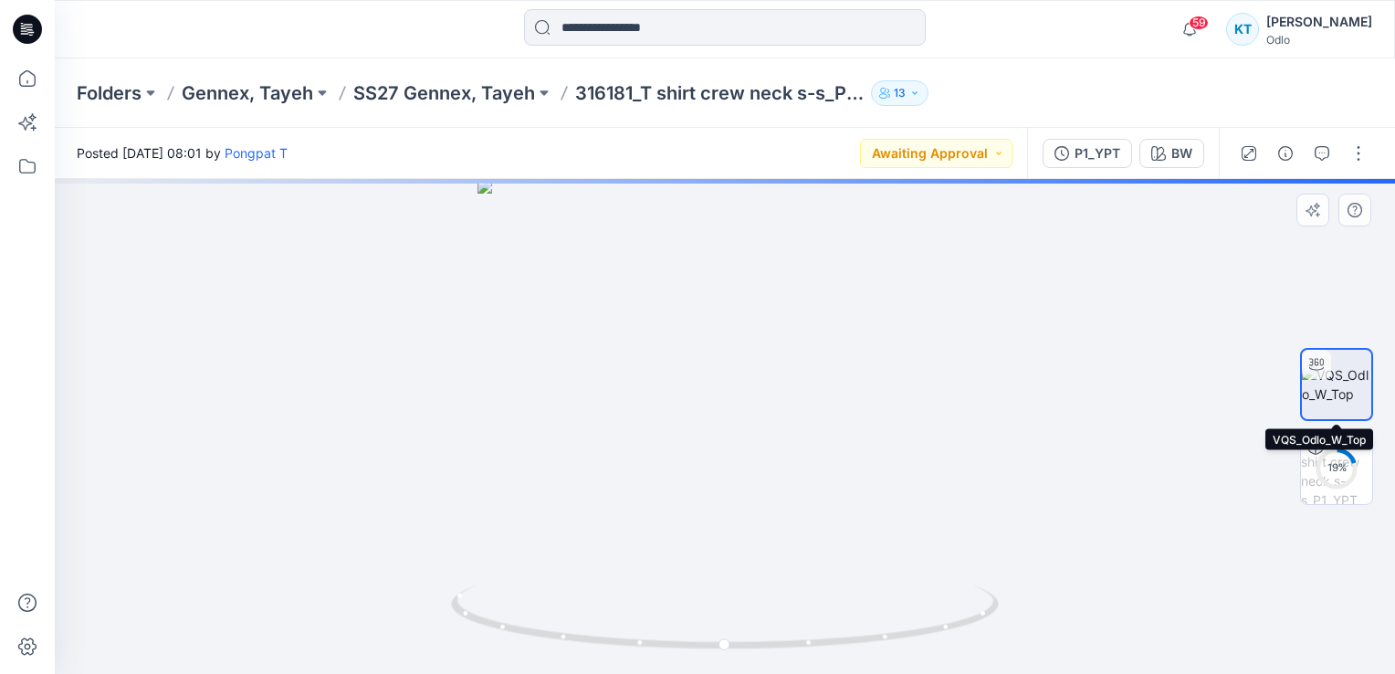
click at [1343, 374] on img at bounding box center [1336, 384] width 69 height 38
click at [1328, 153] on icon "button" at bounding box center [1322, 153] width 15 height 15
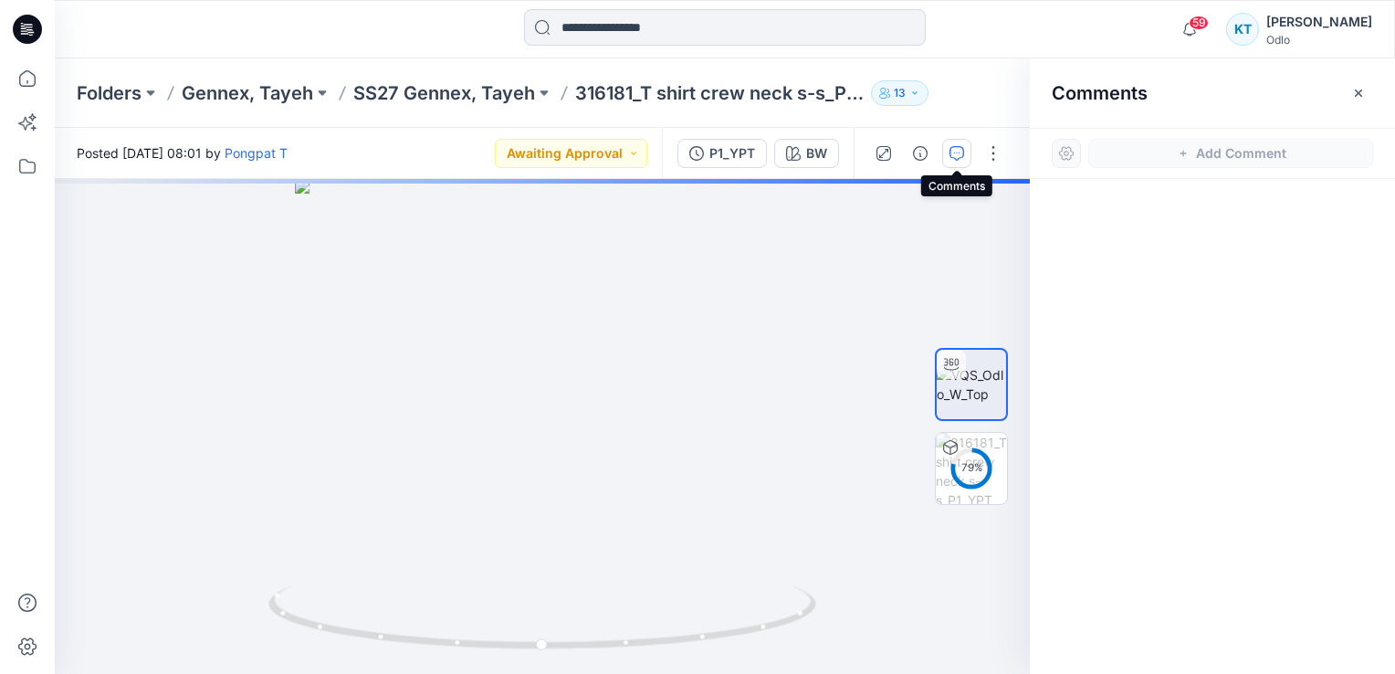
click at [953, 152] on icon "button" at bounding box center [957, 153] width 15 height 15
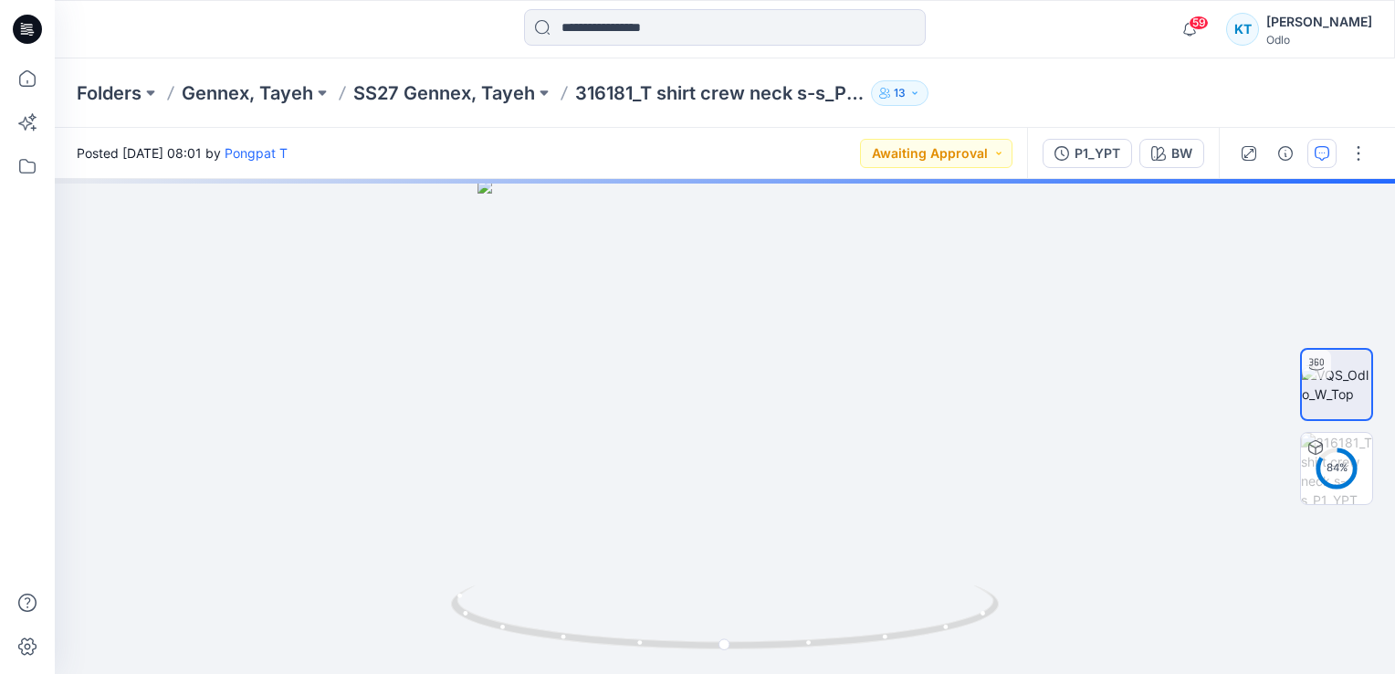
click at [953, 152] on button "Awaiting Approval" at bounding box center [936, 153] width 153 height 29
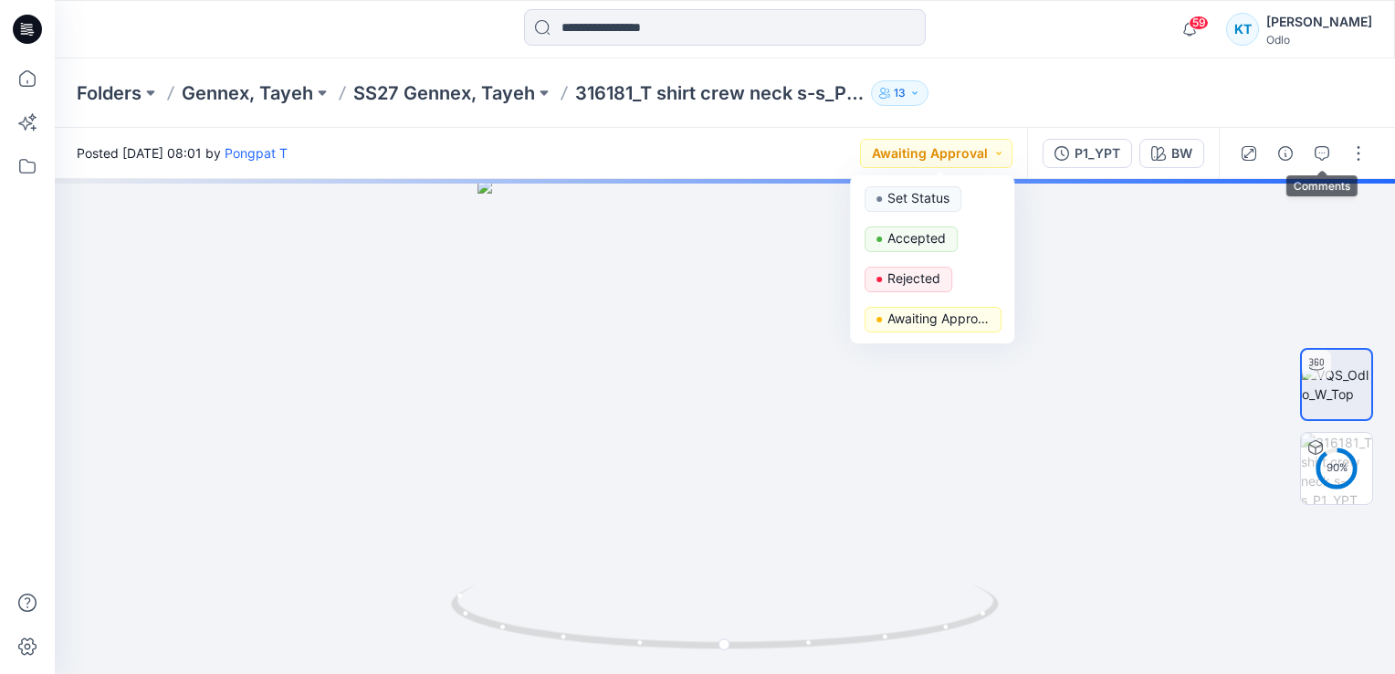
click at [1338, 153] on div at bounding box center [1303, 153] width 169 height 51
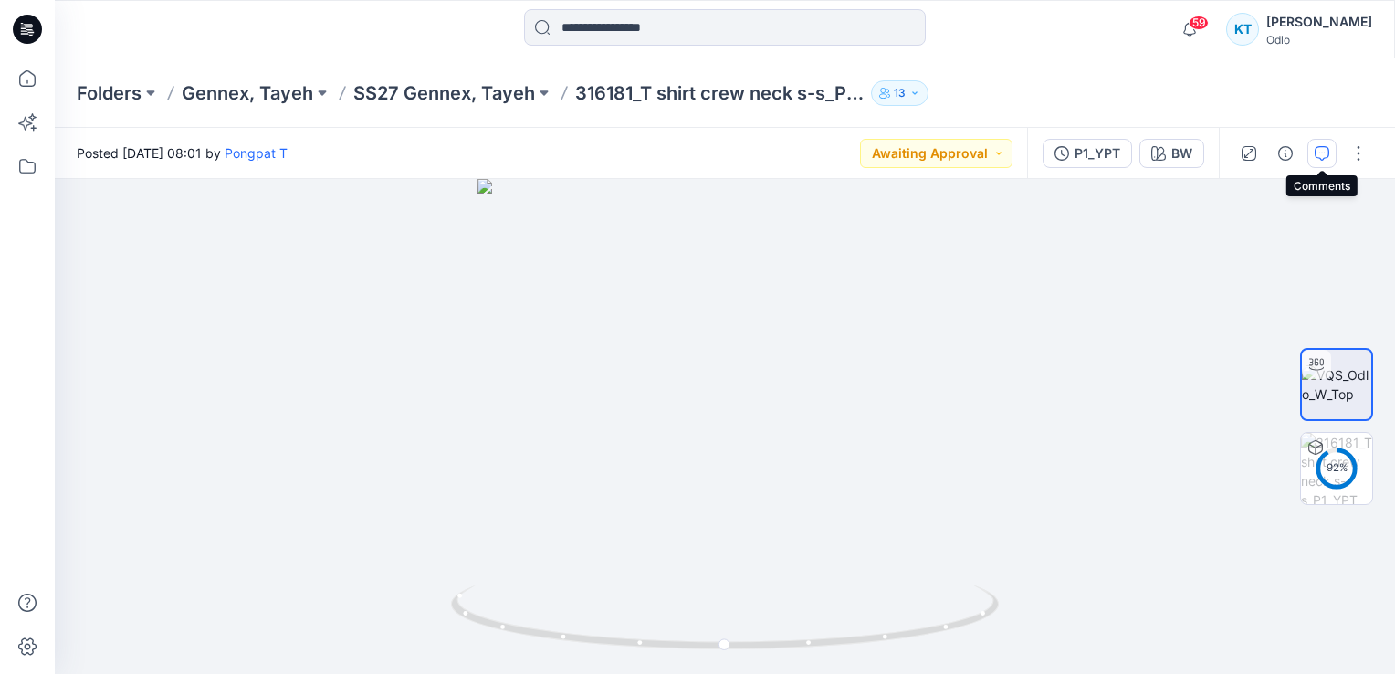
click at [1323, 144] on button "button" at bounding box center [1322, 153] width 29 height 29
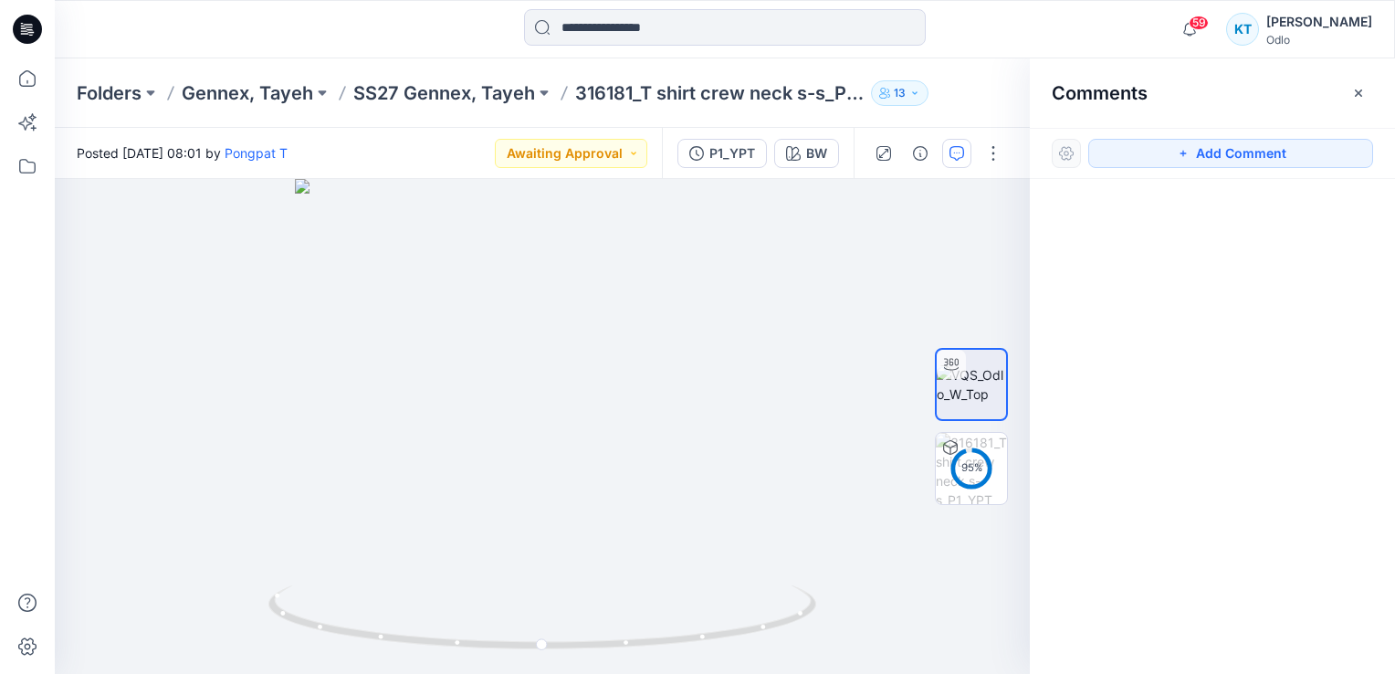
click at [1232, 170] on div "Add Comment" at bounding box center [1212, 153] width 365 height 51
click at [1225, 158] on button "Add Comment" at bounding box center [1231, 153] width 285 height 29
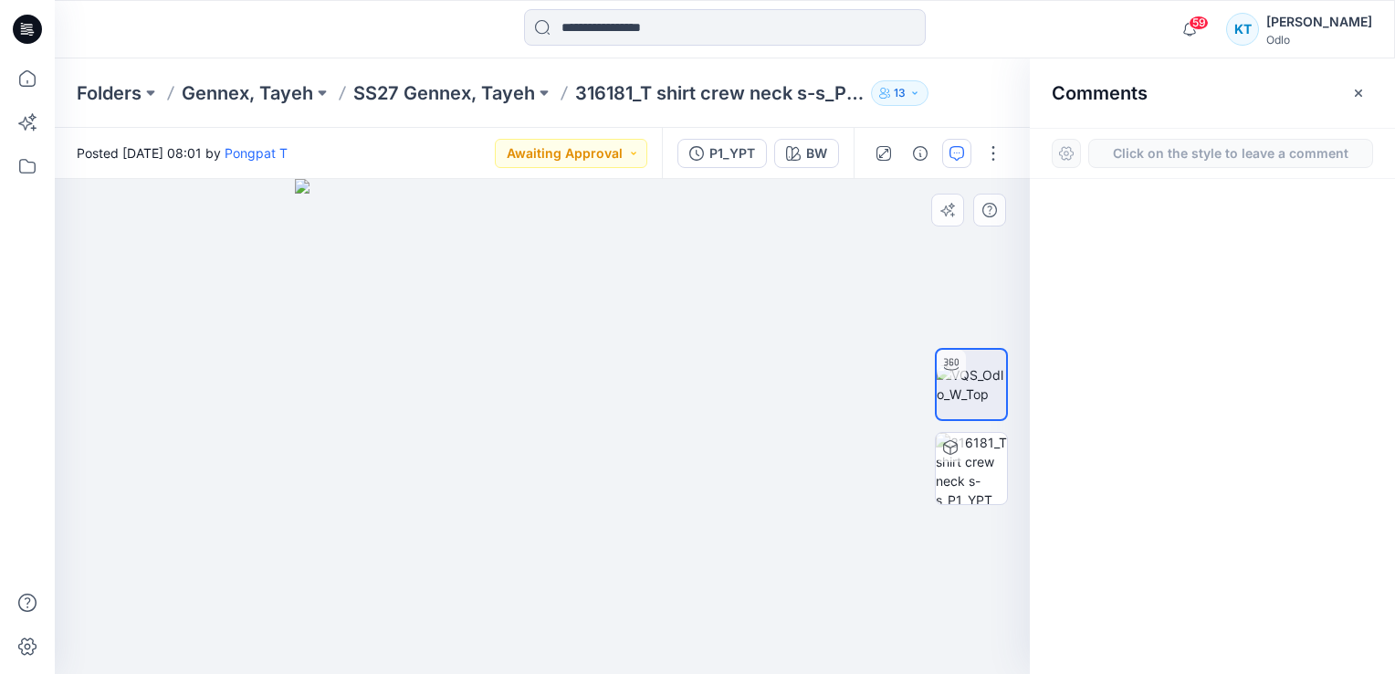
click at [620, 234] on div "1" at bounding box center [542, 426] width 975 height 495
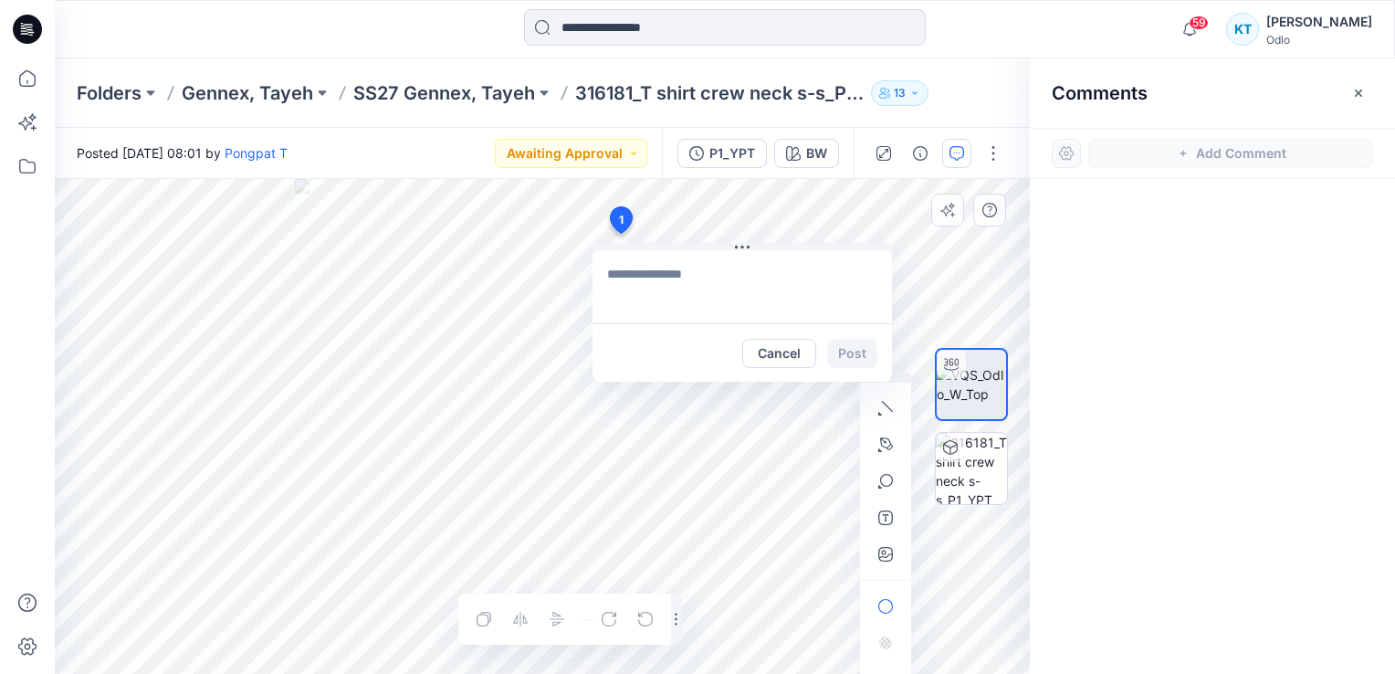
type textarea "**********"
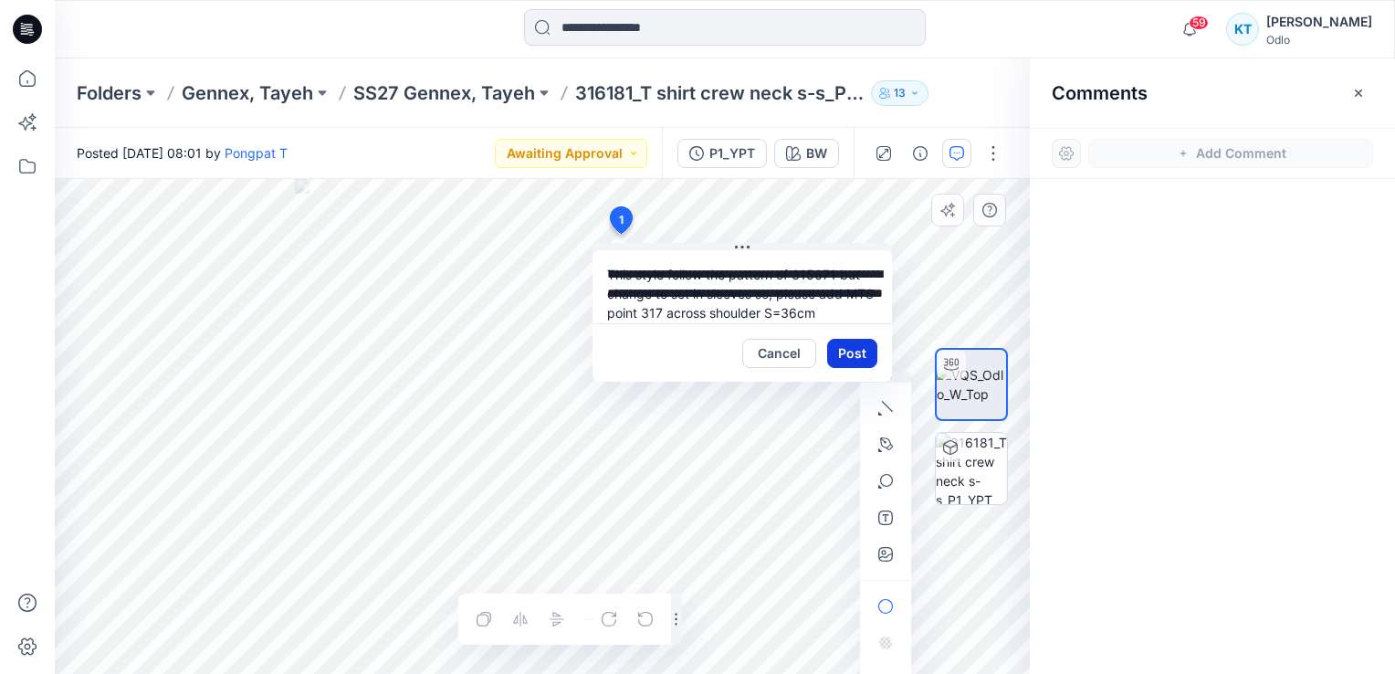
click at [840, 355] on button "Post" at bounding box center [852, 353] width 50 height 29
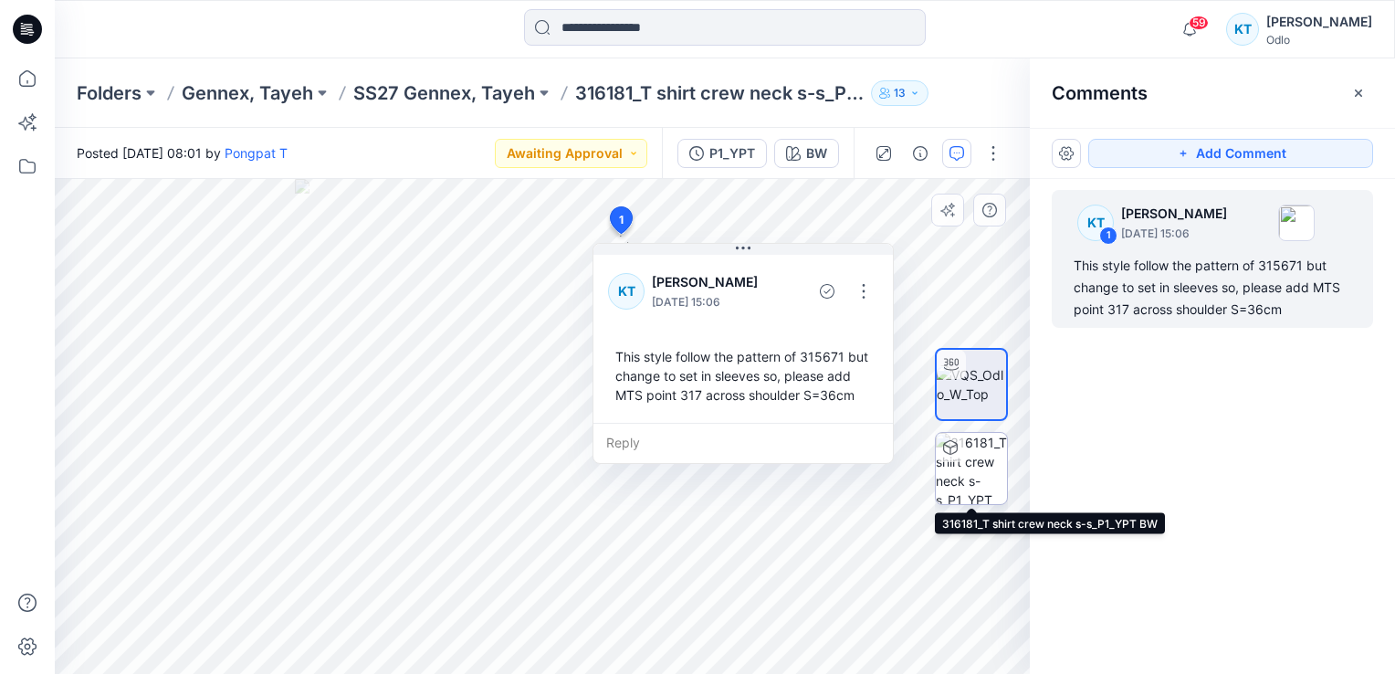
click at [960, 473] on img at bounding box center [971, 468] width 71 height 71
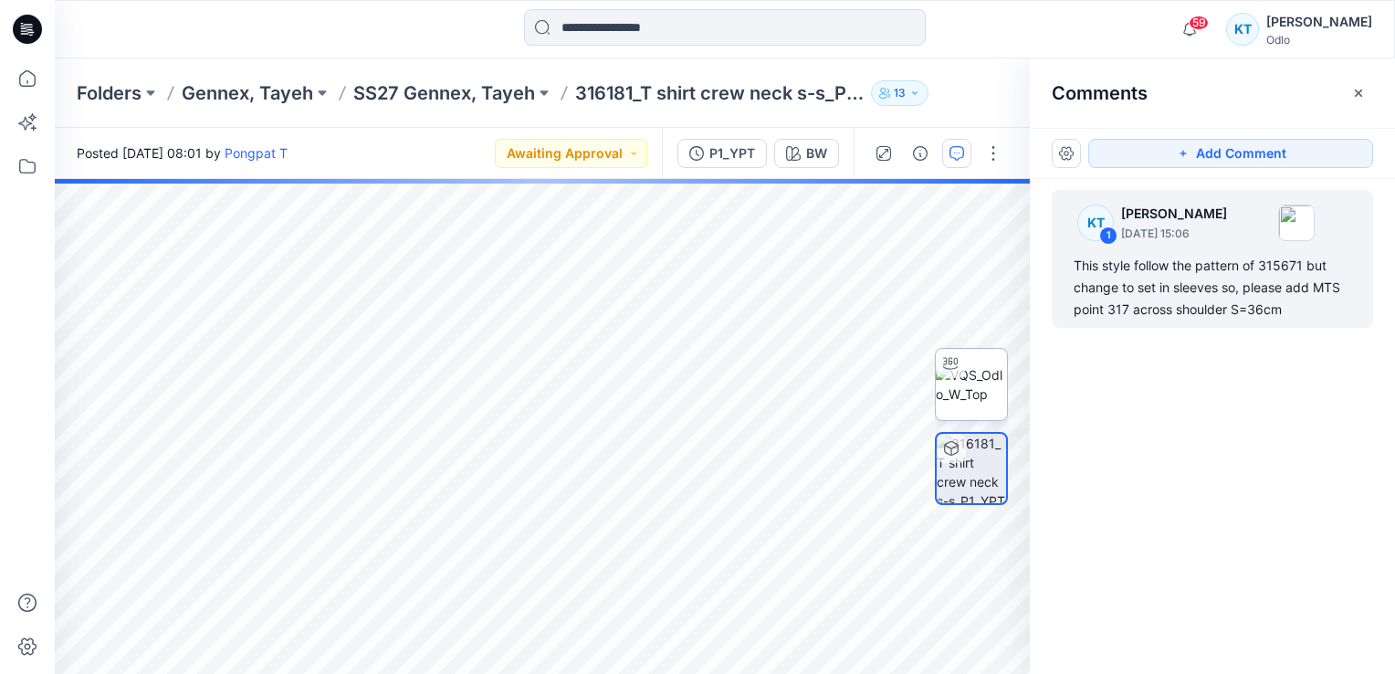
click at [970, 383] on img at bounding box center [971, 384] width 71 height 38
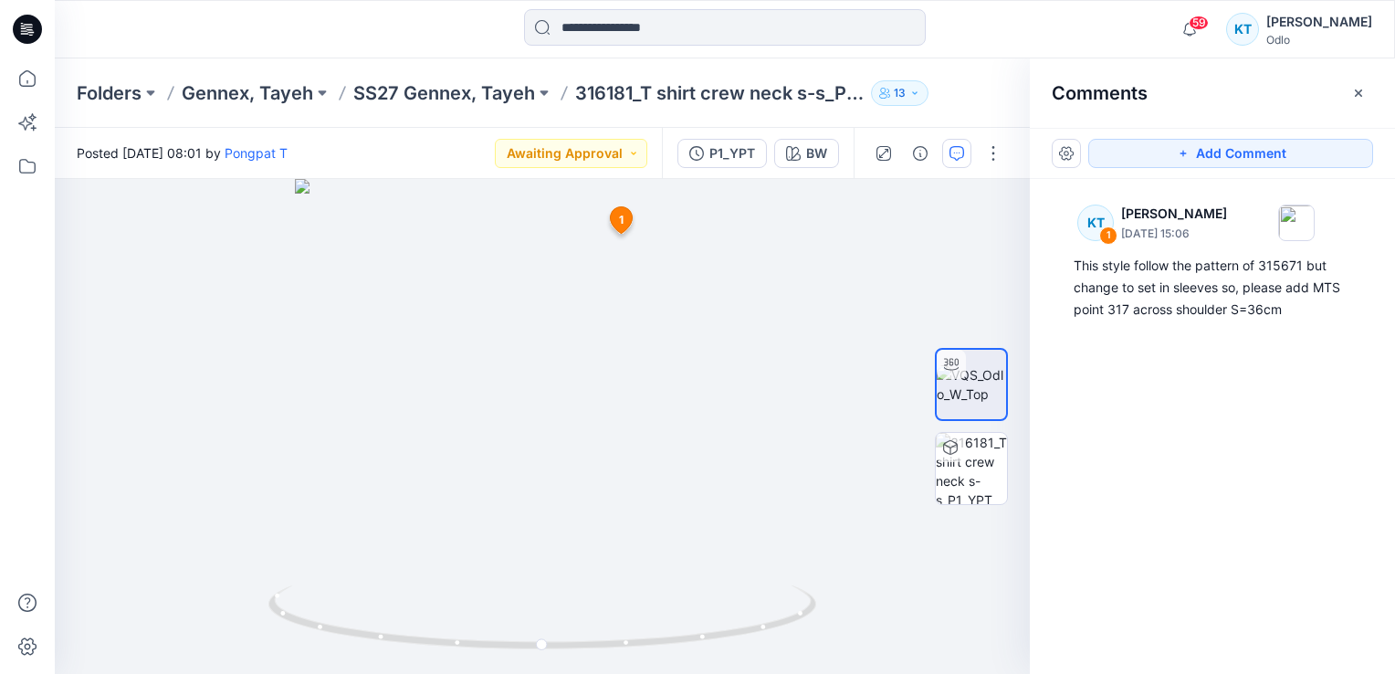
drag, startPoint x: 605, startPoint y: 495, endPoint x: 406, endPoint y: 485, distance: 199.3
click at [406, 485] on div at bounding box center [542, 426] width 975 height 495
drag, startPoint x: 599, startPoint y: 473, endPoint x: 369, endPoint y: 452, distance: 231.1
click at [369, 452] on div at bounding box center [542, 426] width 975 height 495
drag, startPoint x: 610, startPoint y: 445, endPoint x: 373, endPoint y: 416, distance: 239.1
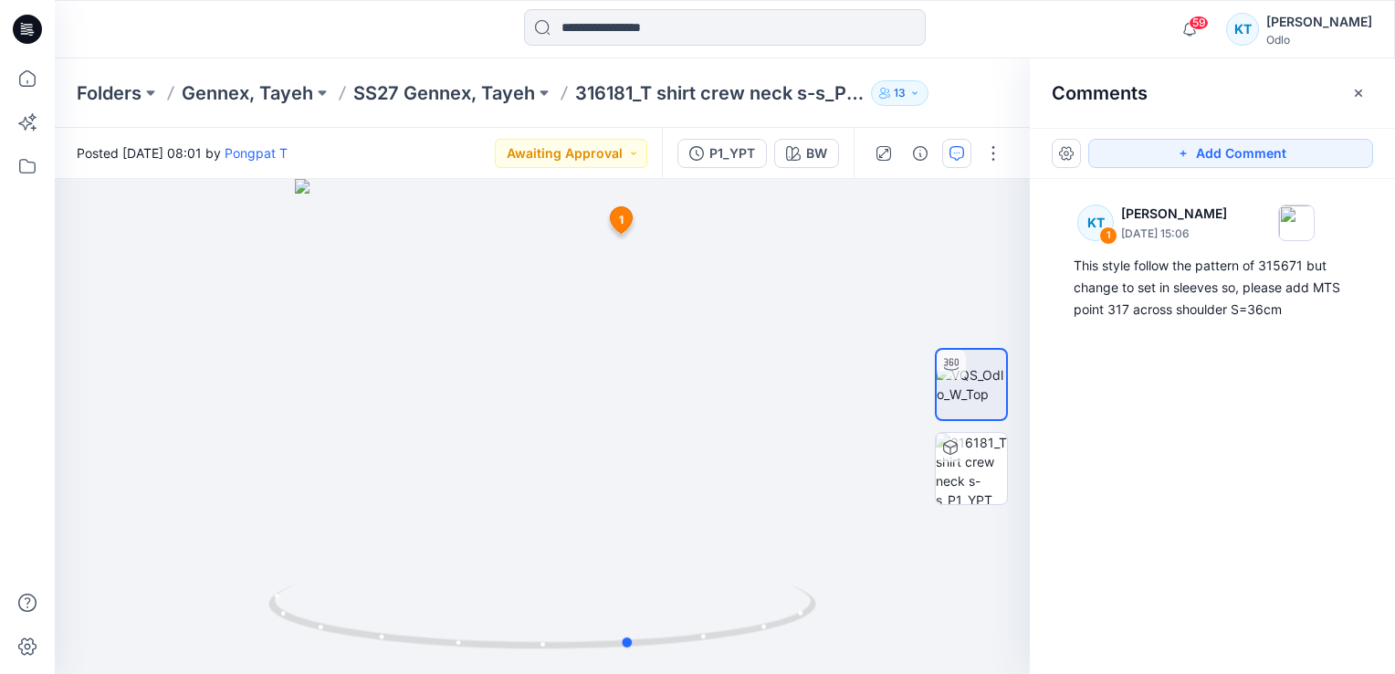
click at [372, 419] on div at bounding box center [542, 426] width 975 height 495
drag, startPoint x: 521, startPoint y: 416, endPoint x: 425, endPoint y: 413, distance: 96.0
click at [425, 413] on div at bounding box center [542, 426] width 975 height 495
click at [1221, 146] on button "Add Comment" at bounding box center [1231, 153] width 285 height 29
click at [577, 247] on div "2" at bounding box center [542, 426] width 975 height 495
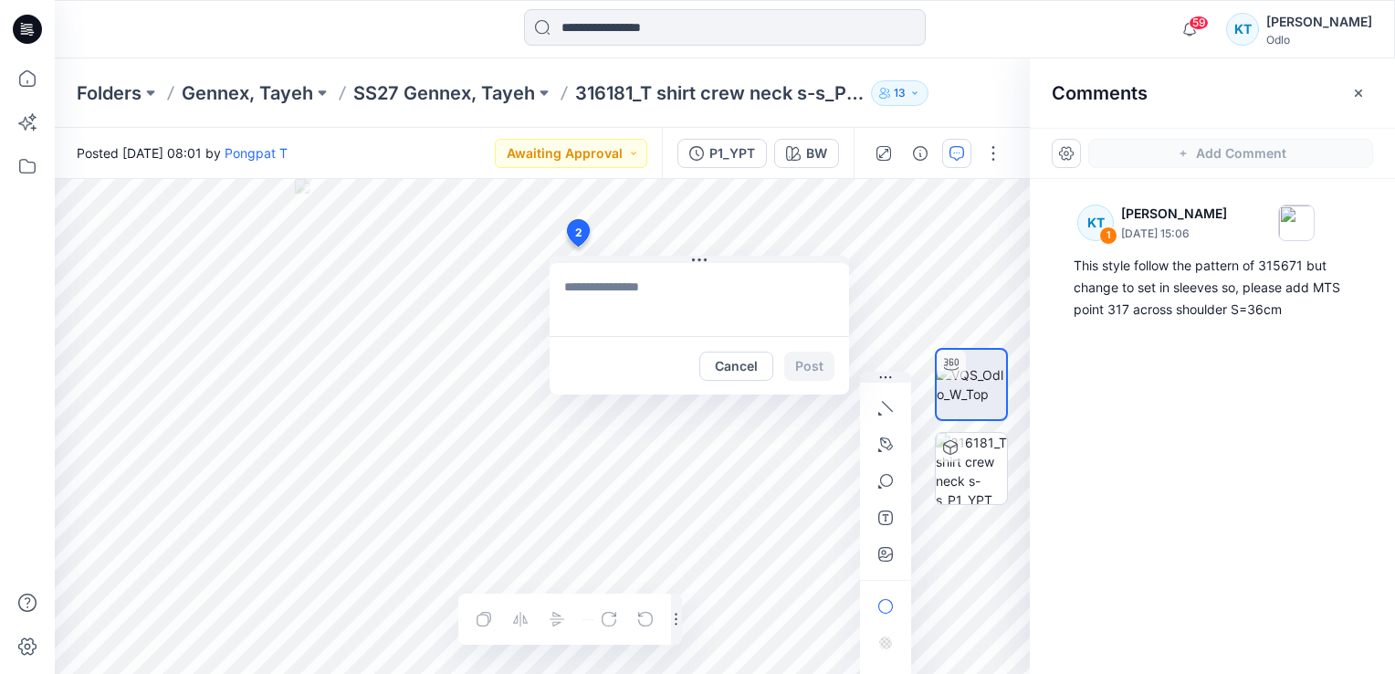
type textarea "**********"
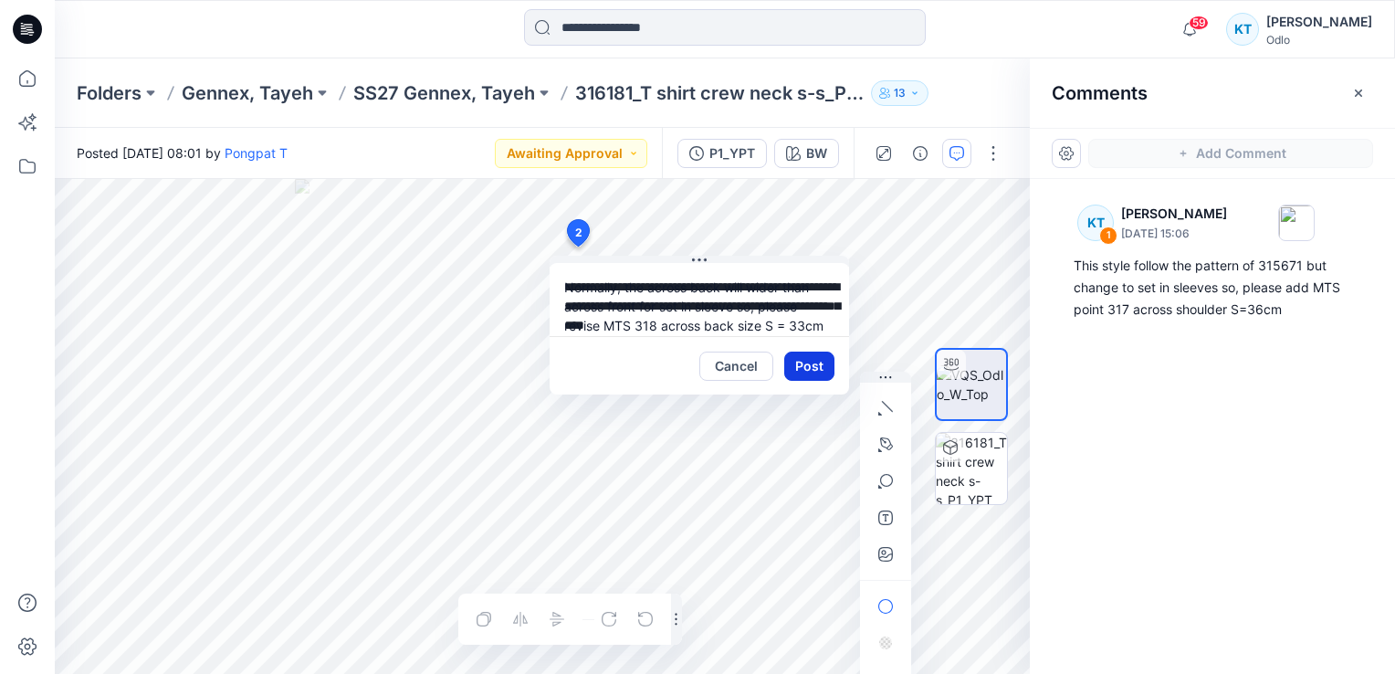
click at [826, 371] on button "Post" at bounding box center [809, 366] width 50 height 29
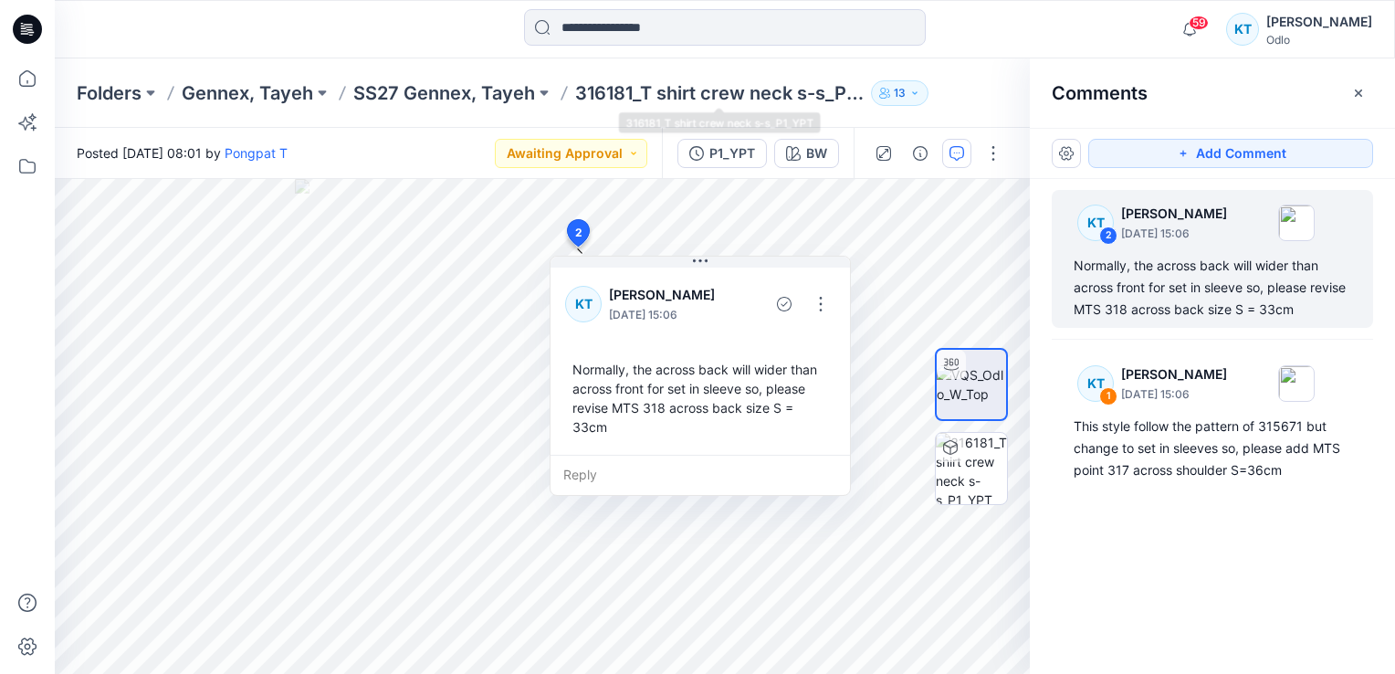
click at [651, 97] on p "316181_T shirt crew neck s-s_P1_YPT" at bounding box center [719, 93] width 289 height 26
click at [731, 104] on p "316181_T shirt crew neck s-s_P1_YPT" at bounding box center [719, 93] width 289 height 26
click at [734, 92] on p "316181_T shirt crew neck s-s_P1_YPT" at bounding box center [719, 93] width 289 height 26
click at [500, 98] on p "SS27 Gennex, Tayeh" at bounding box center [444, 93] width 182 height 26
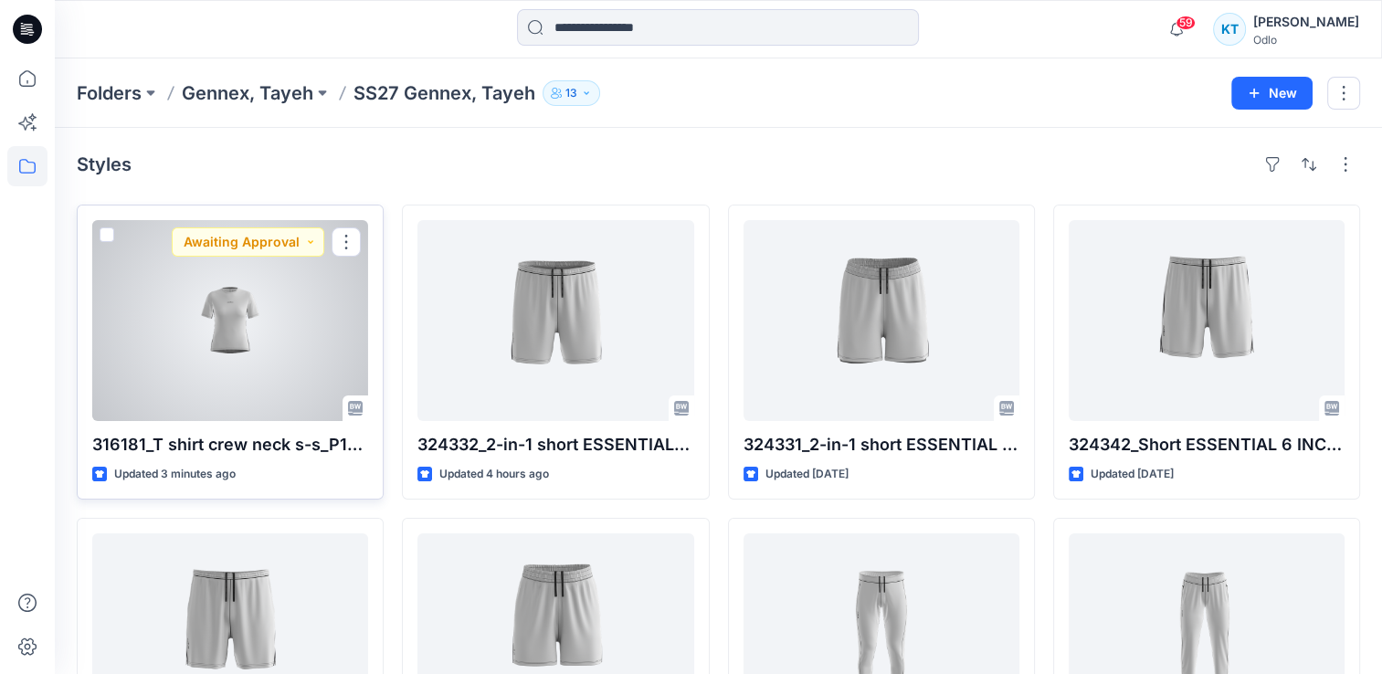
click at [163, 285] on div at bounding box center [230, 320] width 276 height 201
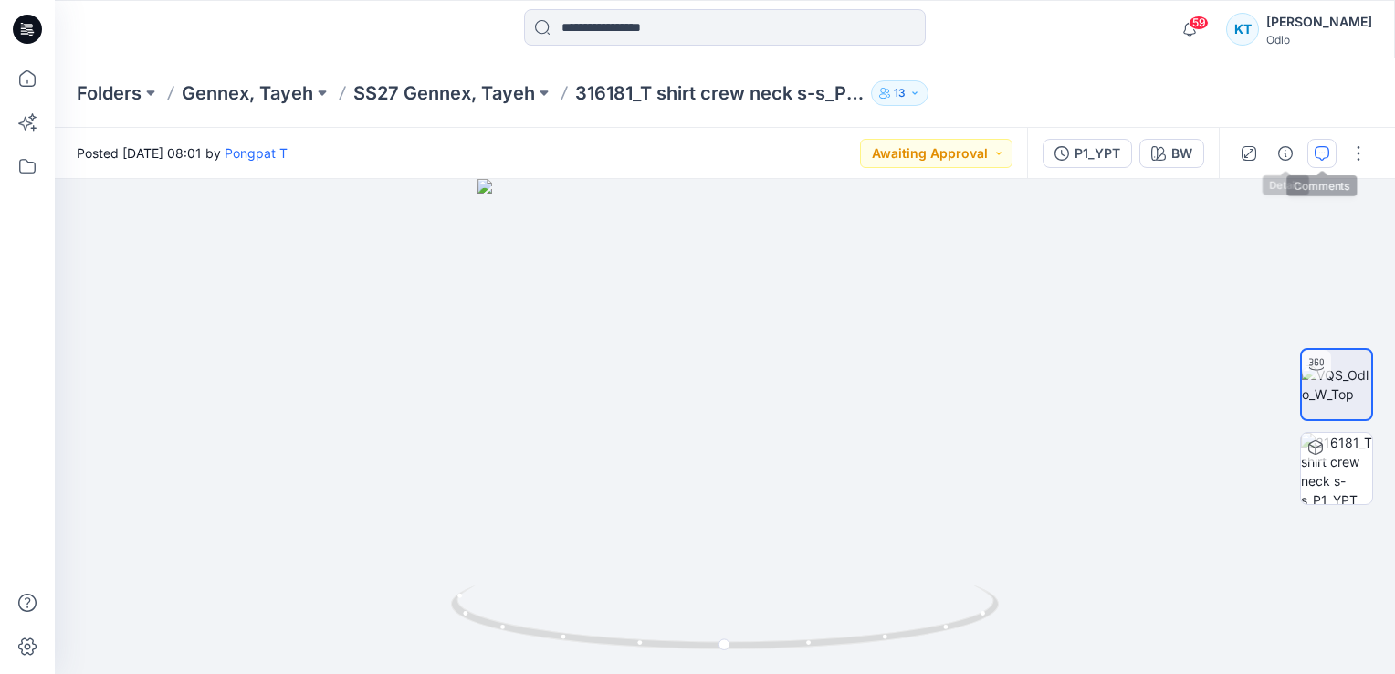
click at [1321, 144] on button "button" at bounding box center [1322, 153] width 29 height 29
